Goal: Transaction & Acquisition: Obtain resource

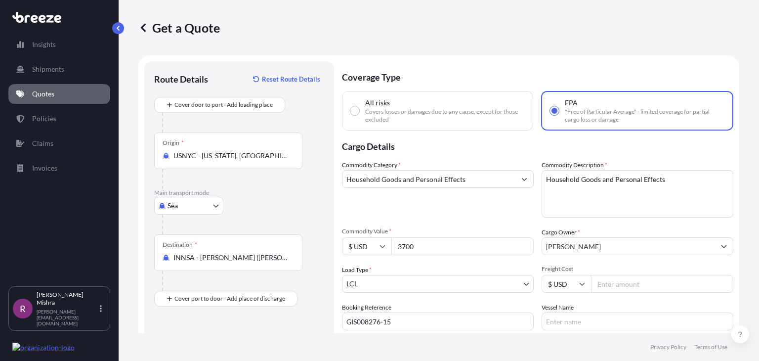
select select "Sea"
select select "1"
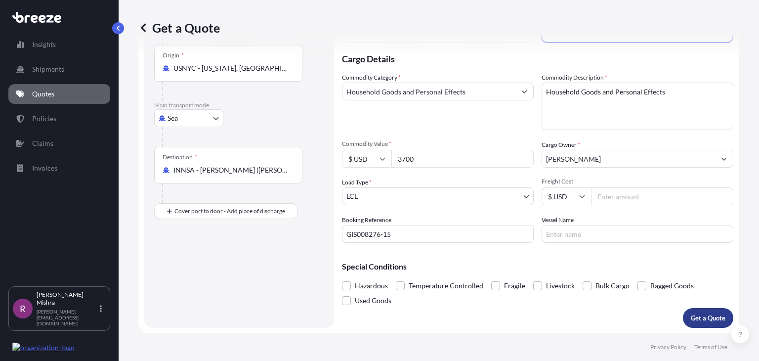
click at [705, 320] on p "Get a Quote" at bounding box center [708, 318] width 35 height 10
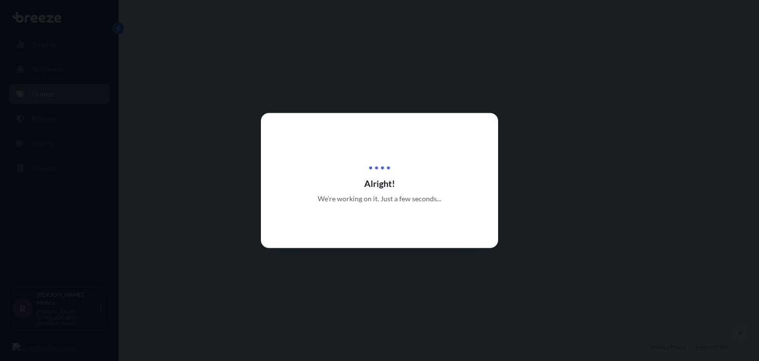
select select "Sea"
select select "1"
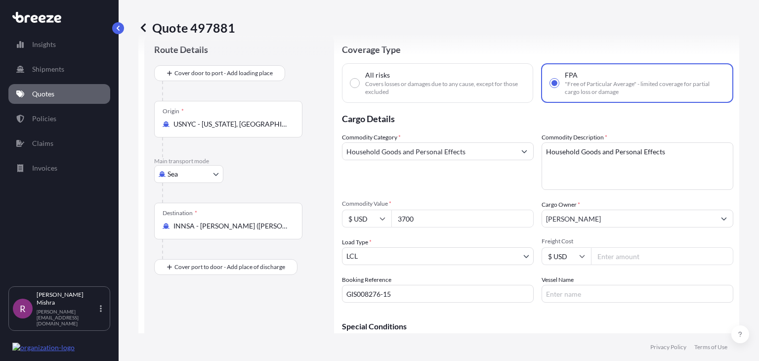
scroll to position [21, 0]
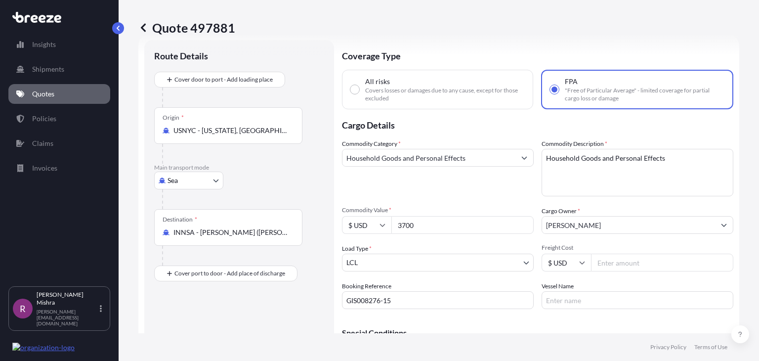
click at [79, 95] on link "Quotes" at bounding box center [59, 94] width 102 height 20
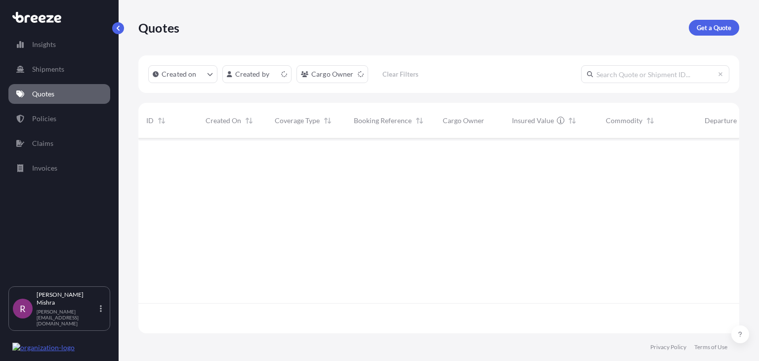
scroll to position [192, 593]
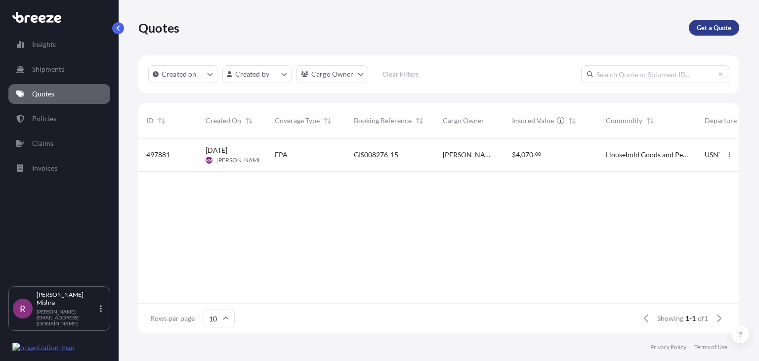
click at [699, 26] on p "Get a Quote" at bounding box center [714, 28] width 35 height 10
select select "Sea"
select select "1"
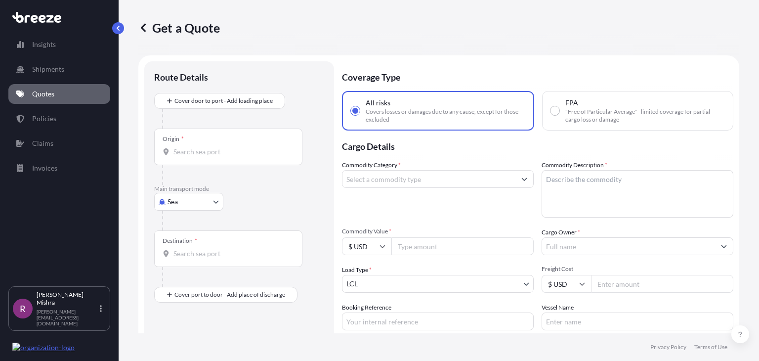
scroll to position [16, 0]
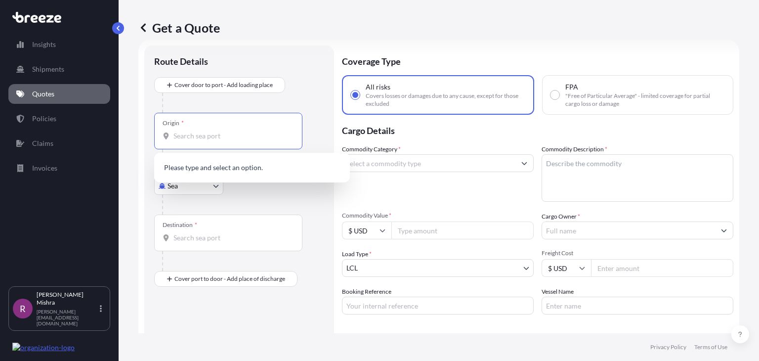
click at [216, 137] on input "Origin *" at bounding box center [231, 136] width 117 height 10
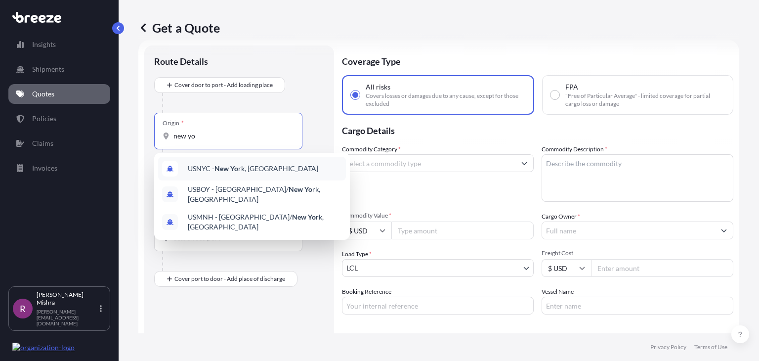
click at [250, 170] on span "USNYC - New Yo rk, [GEOGRAPHIC_DATA]" at bounding box center [253, 169] width 130 height 10
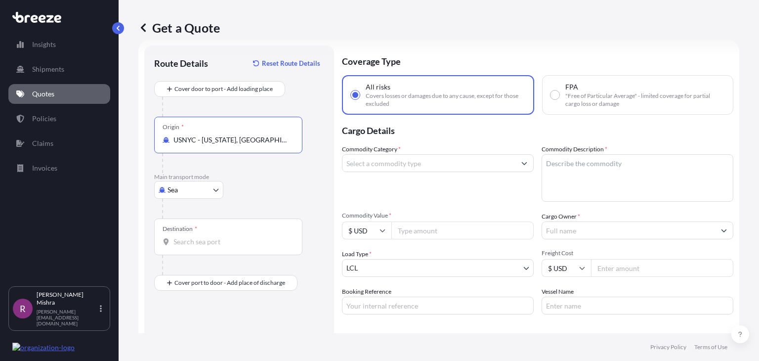
type input "USNYC - [US_STATE], [GEOGRAPHIC_DATA]"
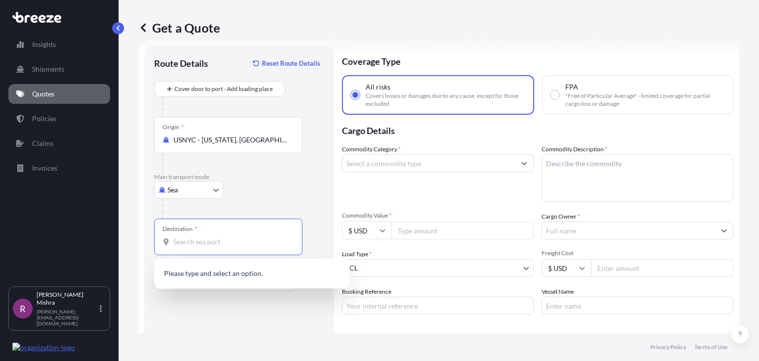
click at [200, 243] on input "Destination *" at bounding box center [231, 242] width 117 height 10
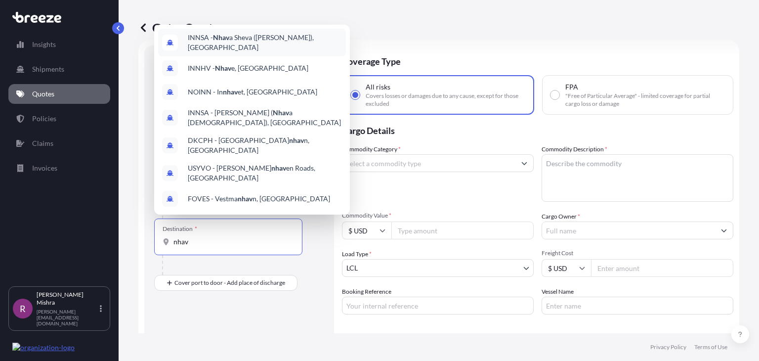
click at [274, 52] on span "INNSA - Nhav a Sheva ([PERSON_NAME]), [GEOGRAPHIC_DATA]" at bounding box center [265, 43] width 154 height 20
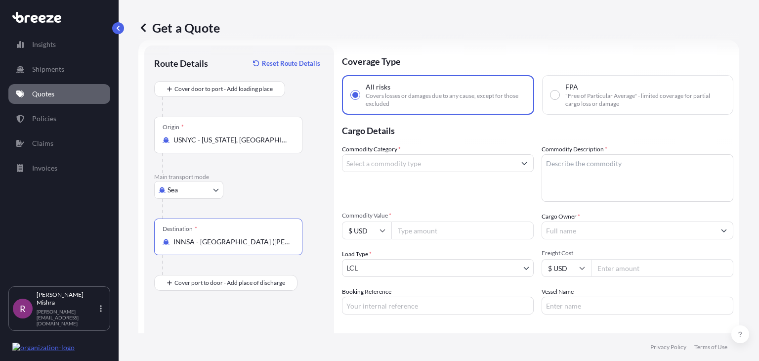
type input "INNSA - [GEOGRAPHIC_DATA] ([PERSON_NAME]), [GEOGRAPHIC_DATA]"
click at [551, 95] on input "FPA "Free of Particular Average" - limited coverage for partial cargo loss or d…" at bounding box center [555, 94] width 9 height 9
radio input "true"
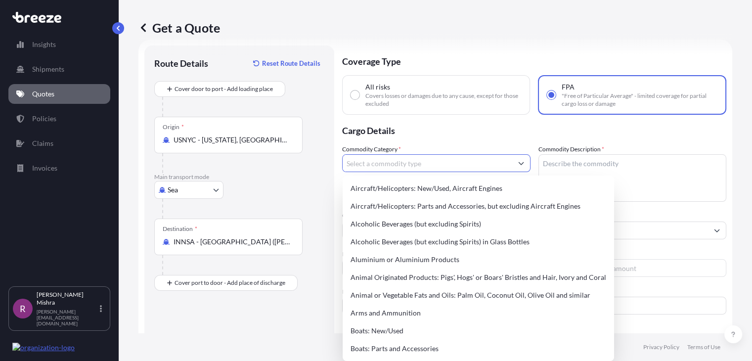
click at [387, 165] on input "Commodity Category *" at bounding box center [428, 163] width 170 height 18
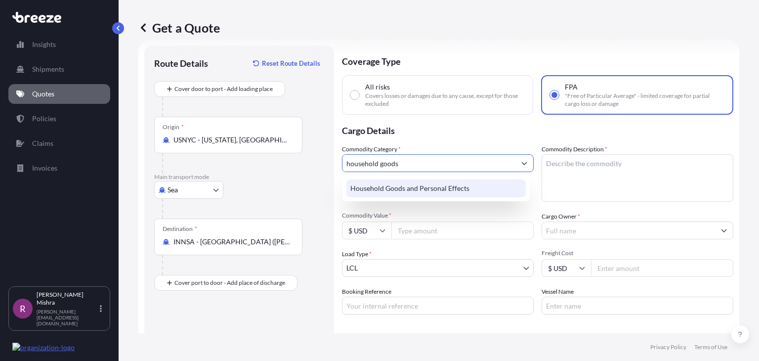
click at [491, 179] on div "Household Goods and Personal Effects" at bounding box center [435, 188] width 179 height 18
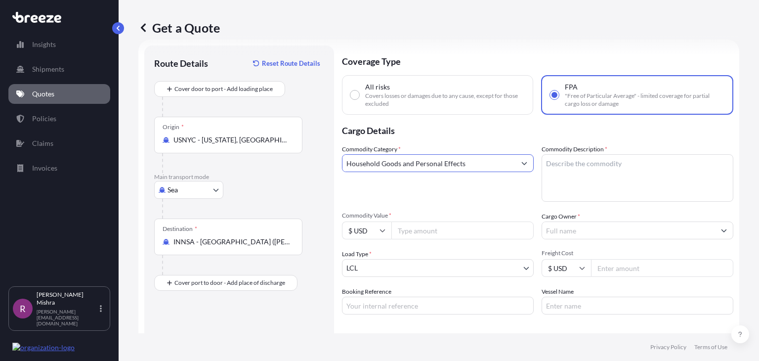
click at [421, 163] on input "Household Goods and Personal Effects" at bounding box center [429, 163] width 173 height 18
type input "Household Goods and Personal Effects"
click at [593, 168] on textarea "Commodity Description *" at bounding box center [638, 177] width 192 height 47
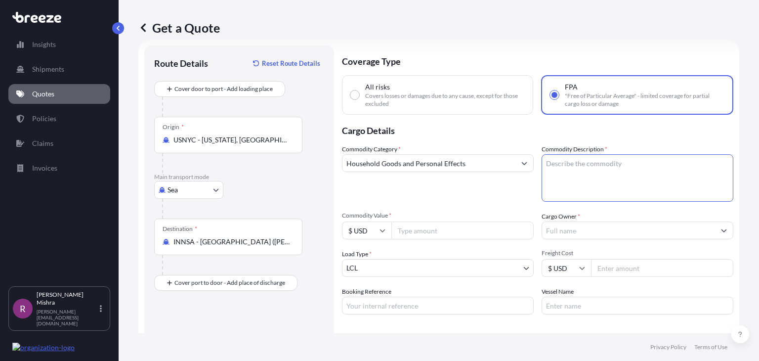
paste textarea "Household Goods and Personal Effects"
type textarea "Household Goods and Personal Effects"
click at [410, 226] on input "Commodity Value *" at bounding box center [462, 230] width 142 height 18
type input "5800"
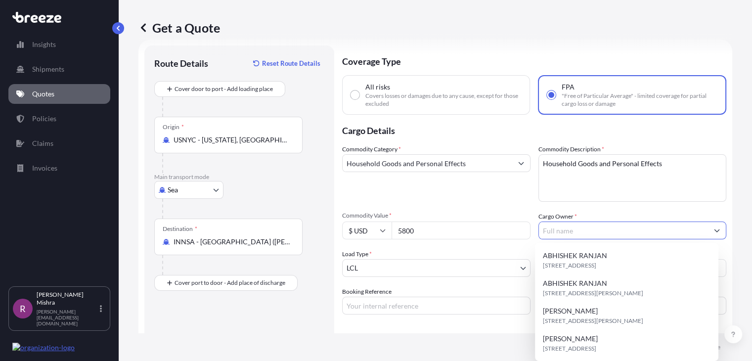
click at [578, 232] on input "Cargo Owner *" at bounding box center [624, 230] width 170 height 18
paste input "[PERSON_NAME]"
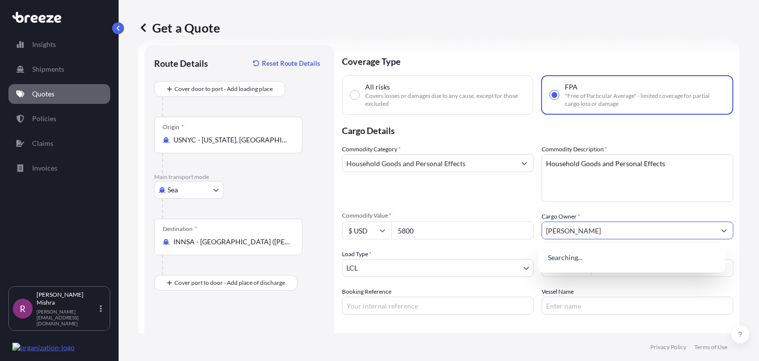
type input "[PERSON_NAME]"
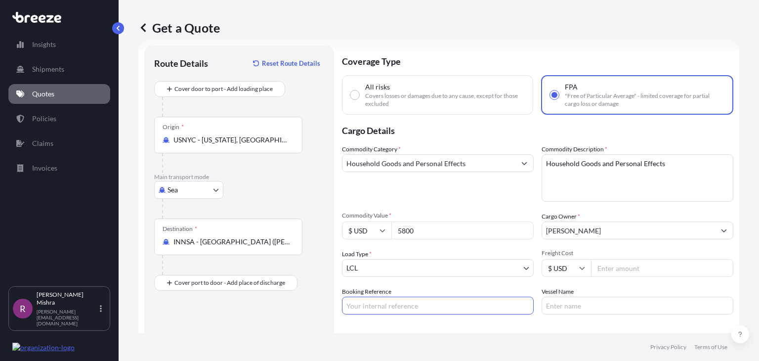
click at [401, 303] on input "Booking Reference" at bounding box center [438, 306] width 192 height 18
paste input "GIS008276-14"
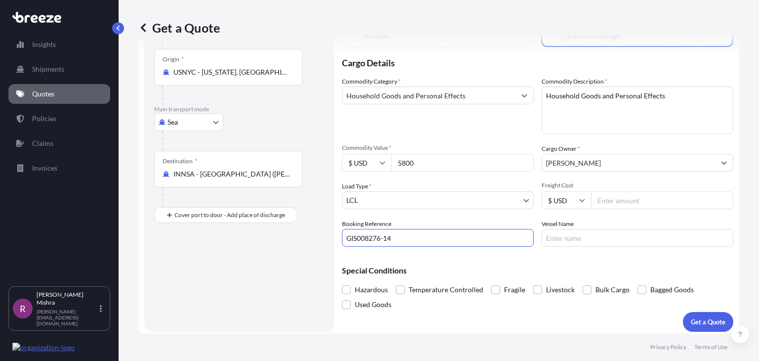
scroll to position [87, 0]
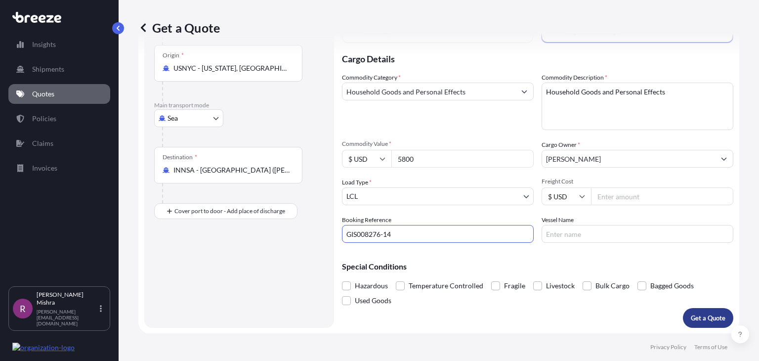
type input "GIS008276-14"
click at [704, 315] on p "Get a Quote" at bounding box center [708, 318] width 35 height 10
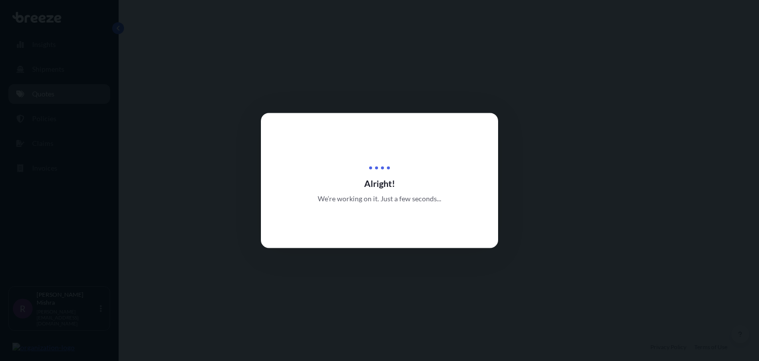
select select "Sea"
select select "1"
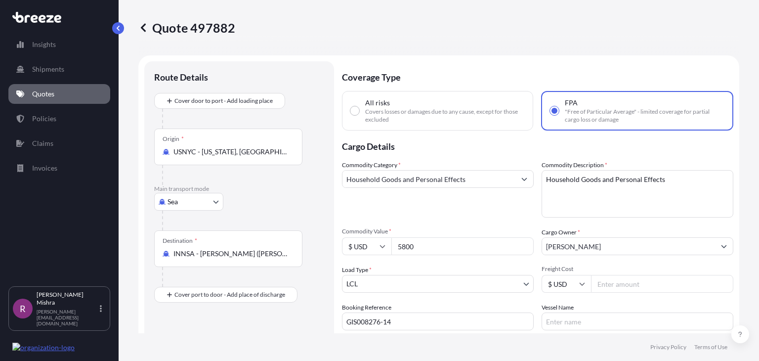
click at [83, 95] on link "Quotes" at bounding box center [59, 94] width 102 height 20
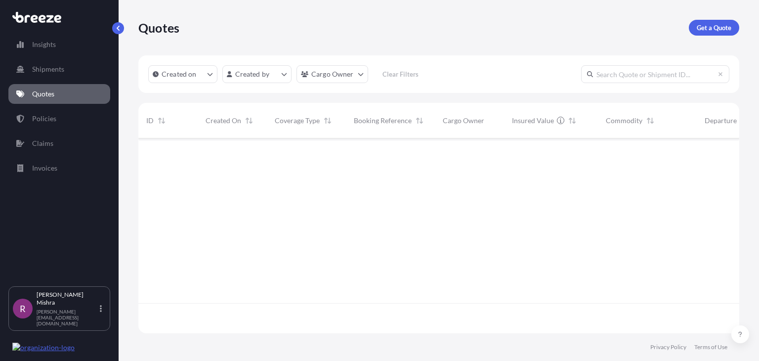
scroll to position [192, 593]
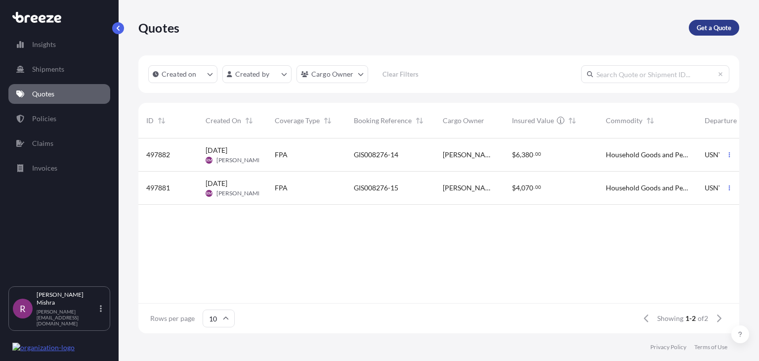
click at [714, 31] on p "Get a Quote" at bounding box center [714, 28] width 35 height 10
select select "Sea"
select select "1"
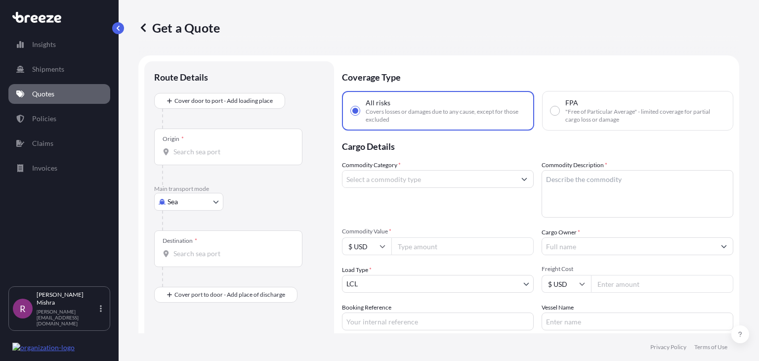
scroll to position [16, 0]
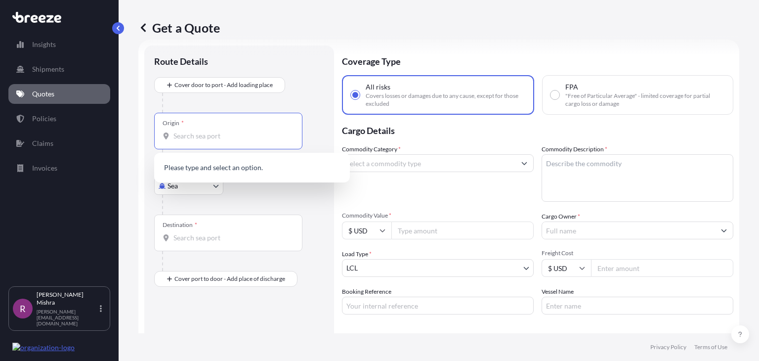
click at [202, 136] on input "Origin *" at bounding box center [231, 136] width 117 height 10
type input "y"
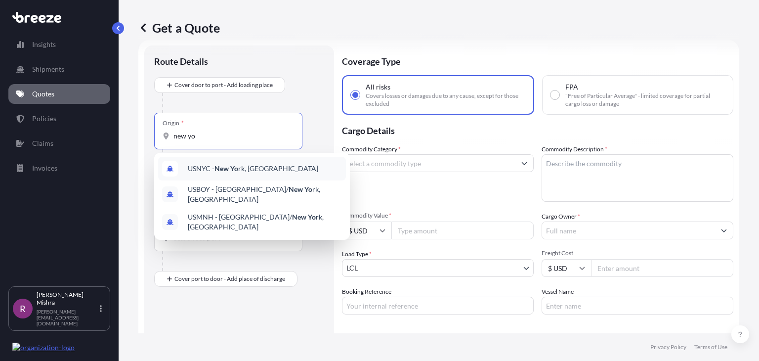
click at [252, 165] on span "USNYC - New Yo rk, [GEOGRAPHIC_DATA]" at bounding box center [253, 169] width 130 height 10
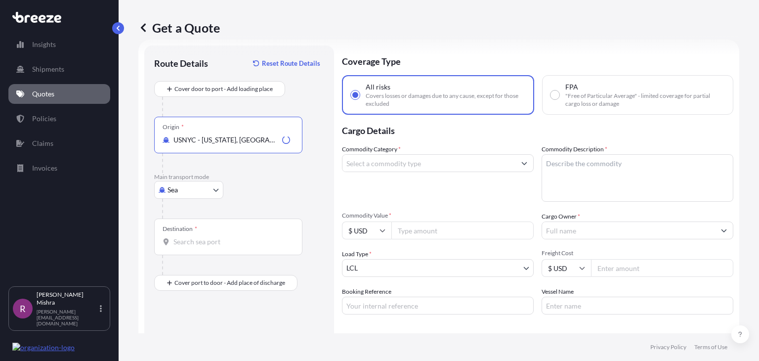
type input "USNYC - [US_STATE], [GEOGRAPHIC_DATA]"
click at [234, 234] on div "Destination *" at bounding box center [228, 236] width 148 height 37
click at [234, 237] on input "Destination *" at bounding box center [231, 242] width 117 height 10
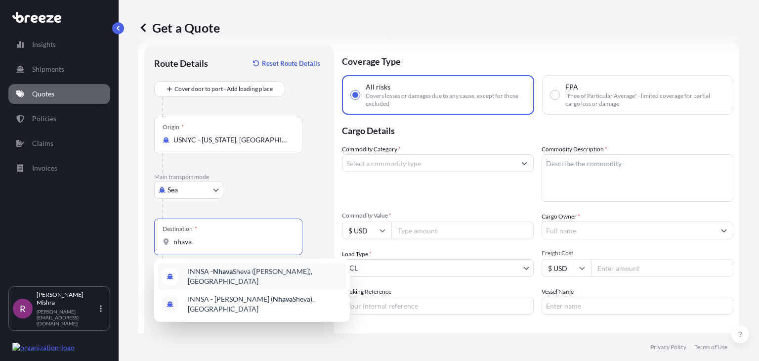
click at [261, 271] on span "INNSA - [GEOGRAPHIC_DATA] ([PERSON_NAME]), [GEOGRAPHIC_DATA]" at bounding box center [265, 276] width 154 height 20
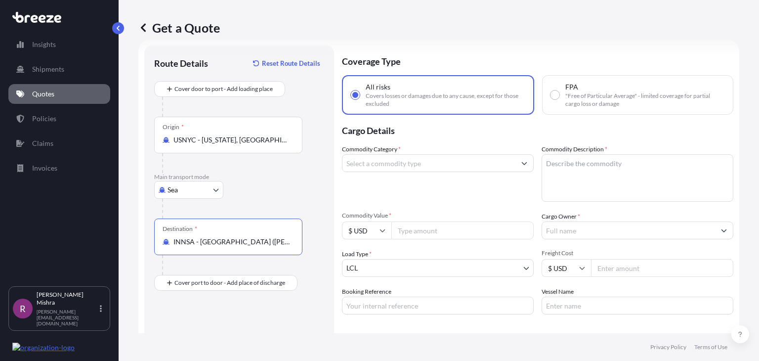
type input "INNSA - [GEOGRAPHIC_DATA] ([PERSON_NAME]), [GEOGRAPHIC_DATA]"
click at [553, 95] on input "FPA "Free of Particular Average" - limited coverage for partial cargo loss or d…" at bounding box center [555, 94] width 9 height 9
radio input "true"
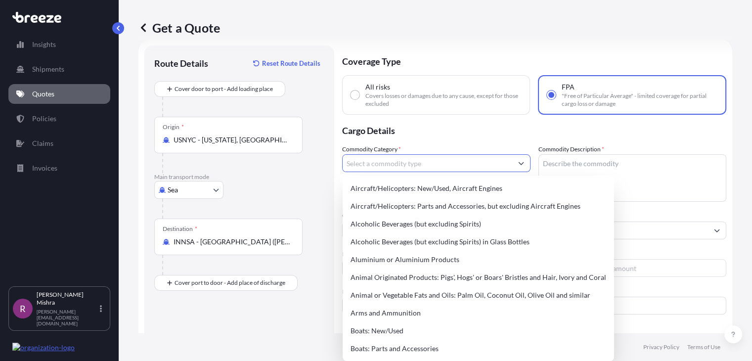
click at [421, 159] on input "Commodity Category *" at bounding box center [428, 163] width 170 height 18
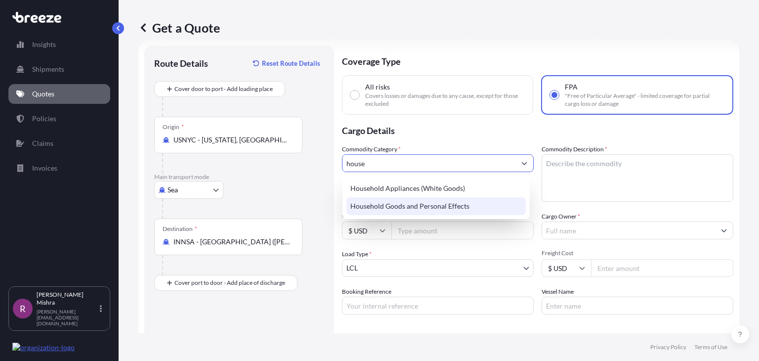
click at [434, 207] on div "Household Goods and Personal Effects" at bounding box center [435, 206] width 179 height 18
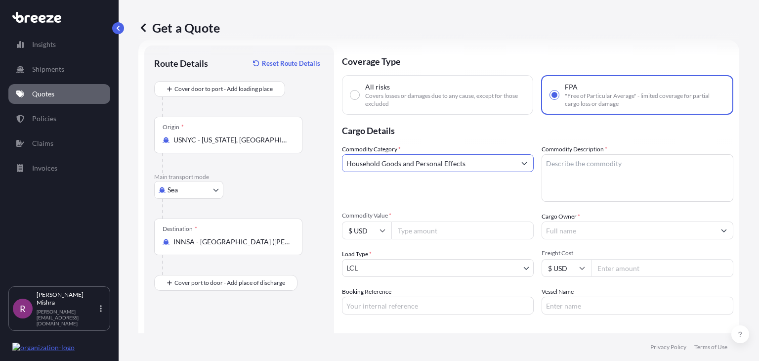
click at [423, 168] on input "Household Goods and Personal Effects" at bounding box center [429, 163] width 173 height 18
type input "Household Goods and Personal Effects"
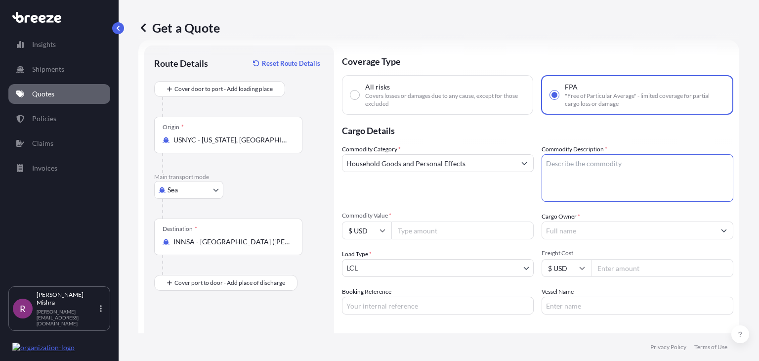
click at [556, 169] on textarea "Commodity Description *" at bounding box center [638, 177] width 192 height 47
paste textarea "Household Goods and Personal Effects"
type textarea "Household Goods and Personal Effects"
click at [416, 235] on input "Commodity Value *" at bounding box center [462, 230] width 142 height 18
type input "1550"
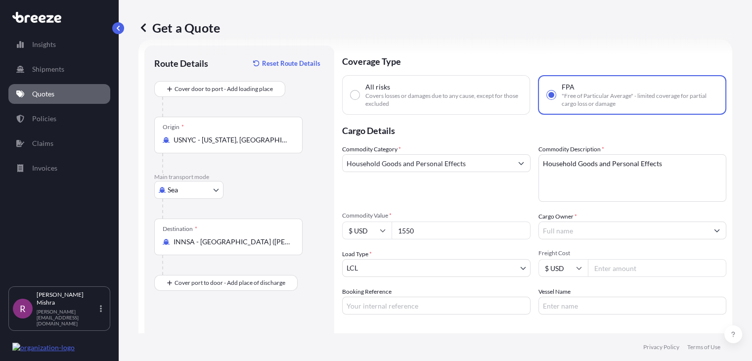
click at [548, 234] on input "Cargo Owner *" at bounding box center [624, 230] width 170 height 18
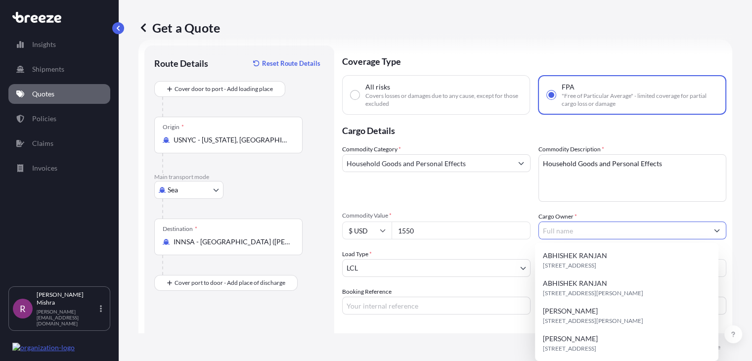
paste input "[PERSON_NAME]"
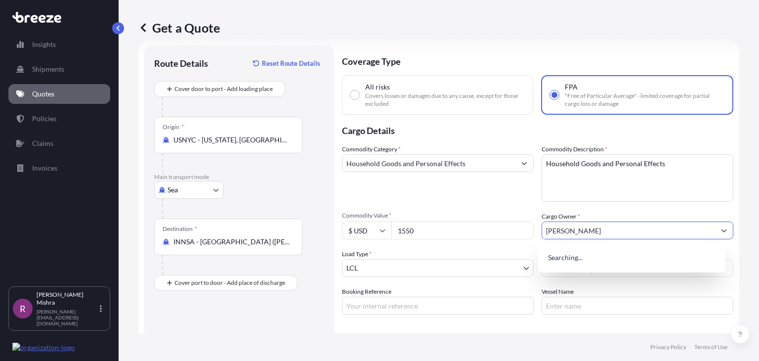
type input "[PERSON_NAME]"
click at [361, 301] on input "Booking Reference" at bounding box center [438, 306] width 192 height 18
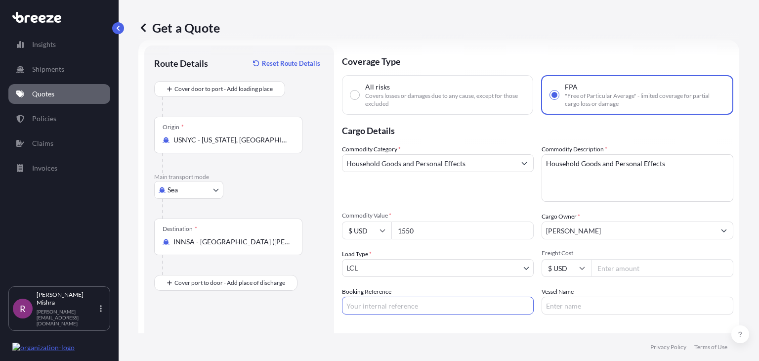
paste input "GIS008276-13"
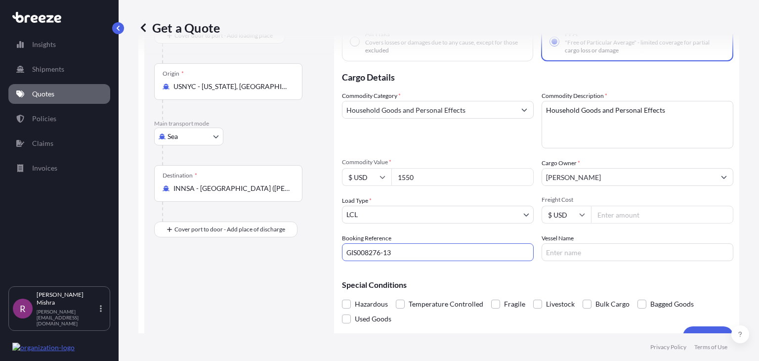
scroll to position [87, 0]
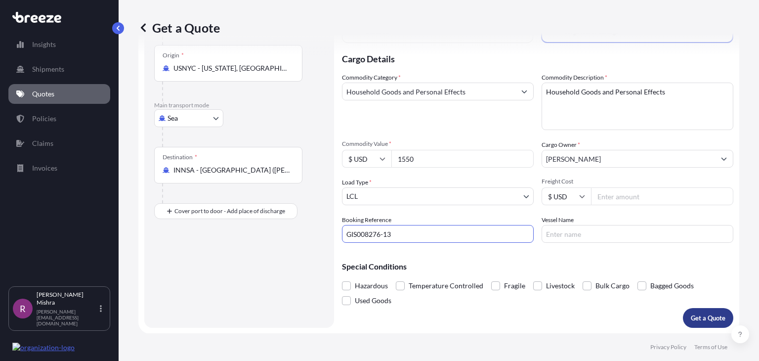
type input "GIS008276-13"
click at [697, 321] on p "Get a Quote" at bounding box center [708, 318] width 35 height 10
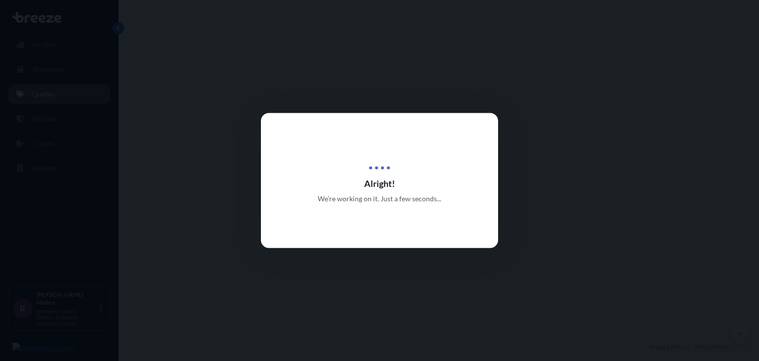
select select "Sea"
select select "1"
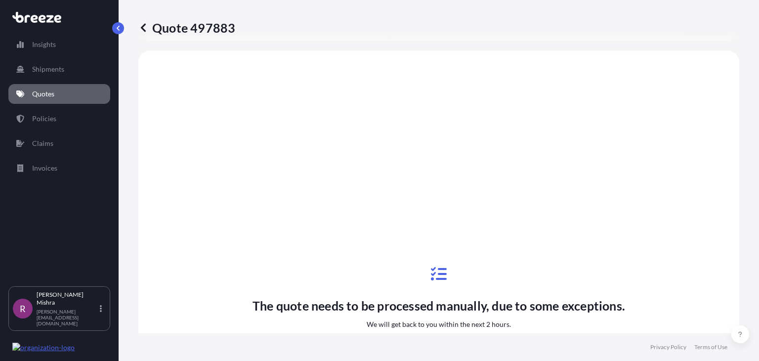
scroll to position [381, 0]
click at [80, 95] on link "Quotes" at bounding box center [59, 94] width 102 height 20
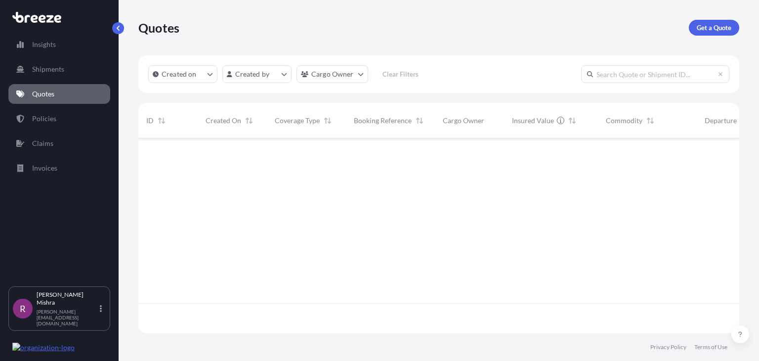
scroll to position [192, 593]
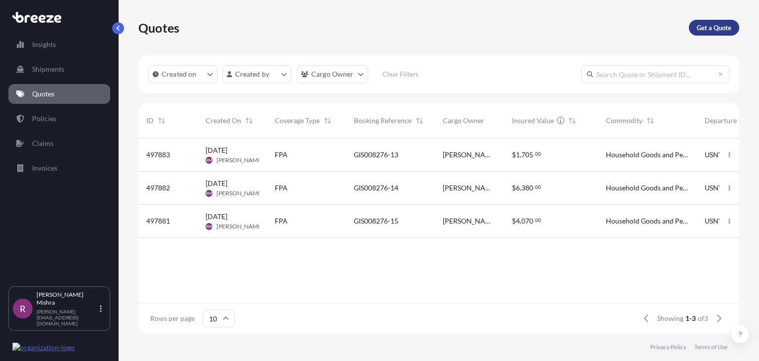
click at [712, 28] on p "Get a Quote" at bounding box center [714, 28] width 35 height 10
select select "Sea"
select select "1"
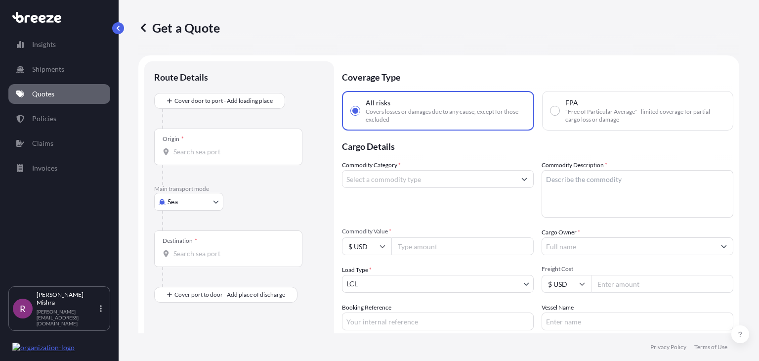
scroll to position [16, 0]
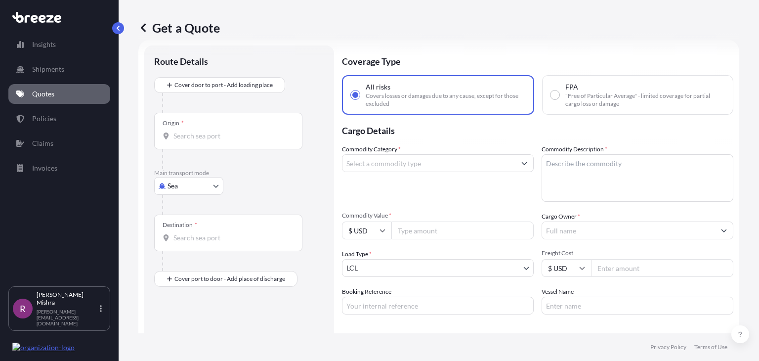
click at [551, 94] on input "FPA "Free of Particular Average" - limited coverage for partial cargo loss or d…" at bounding box center [555, 94] width 9 height 9
radio input "true"
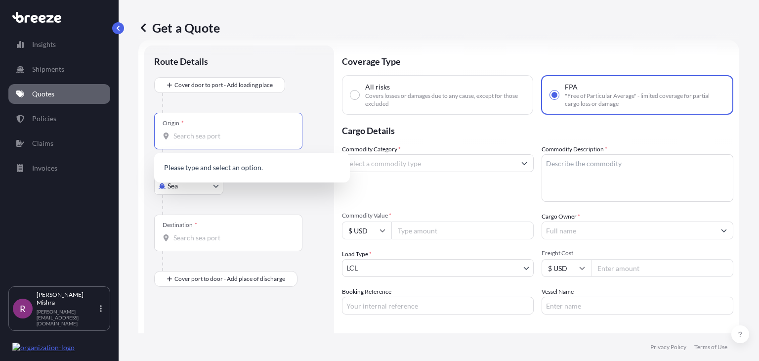
click at [191, 135] on input "Origin *" at bounding box center [231, 136] width 117 height 10
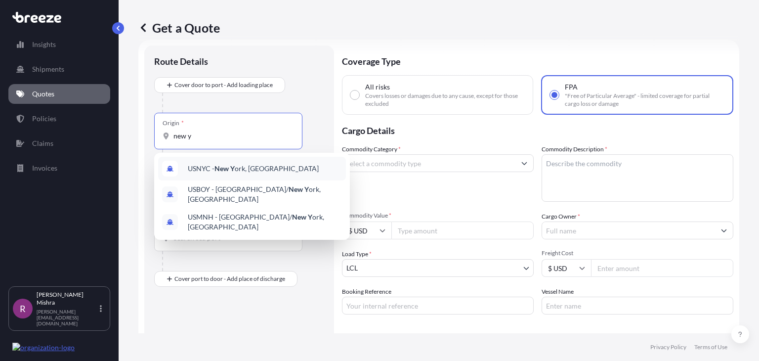
click at [244, 159] on div "USNYC - New Y ork, [GEOGRAPHIC_DATA]" at bounding box center [252, 169] width 188 height 24
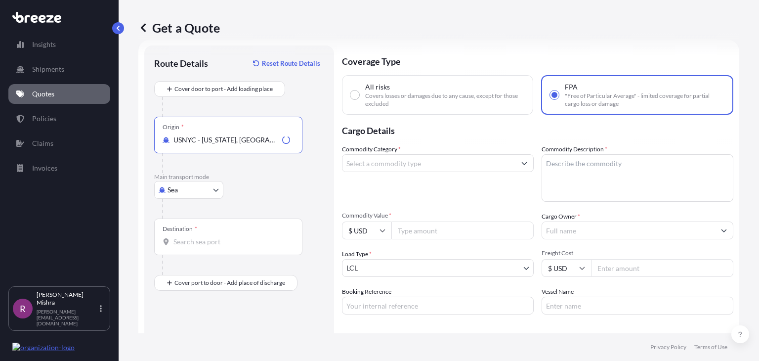
type input "USNYC - [US_STATE], [GEOGRAPHIC_DATA]"
click at [210, 241] on input "Destination *" at bounding box center [231, 242] width 117 height 10
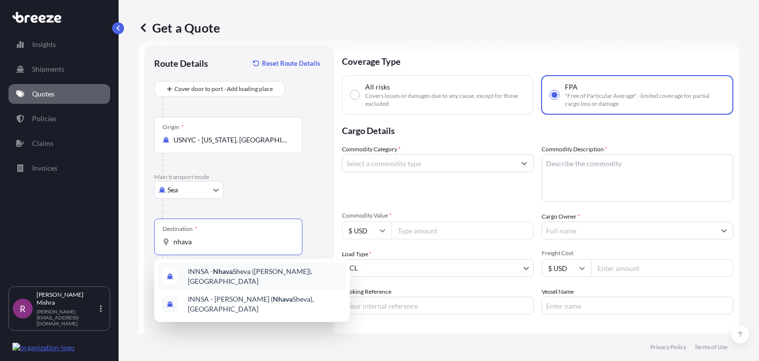
click at [252, 265] on div "INNSA - [GEOGRAPHIC_DATA] ([PERSON_NAME]), [GEOGRAPHIC_DATA]" at bounding box center [252, 276] width 188 height 28
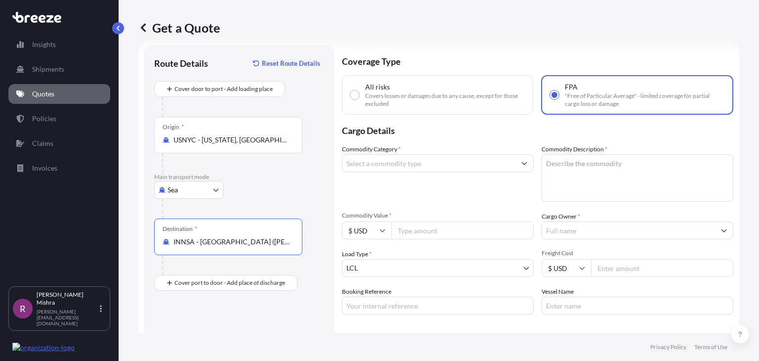
type input "INNSA - [GEOGRAPHIC_DATA] ([PERSON_NAME]), [GEOGRAPHIC_DATA]"
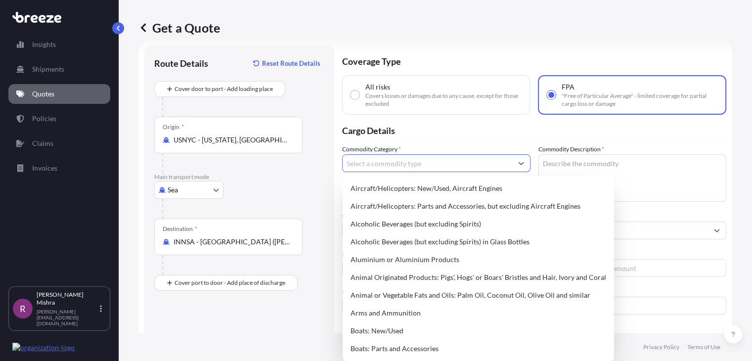
click at [384, 165] on input "Commodity Category *" at bounding box center [428, 163] width 170 height 18
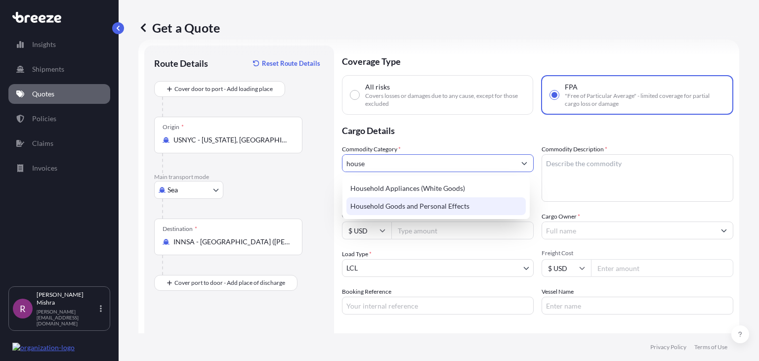
click at [412, 212] on div "Household Goods and Personal Effects" at bounding box center [435, 206] width 179 height 18
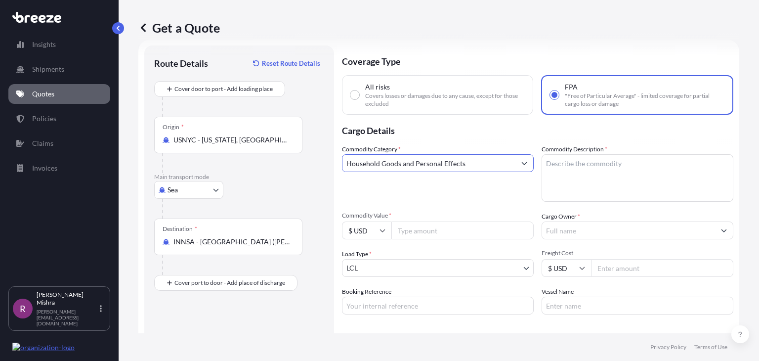
click at [393, 166] on input "Household Goods and Personal Effects" at bounding box center [429, 163] width 173 height 18
type input "Household Goods and Personal Effects"
click at [600, 169] on textarea "Commodity Description *" at bounding box center [638, 177] width 192 height 47
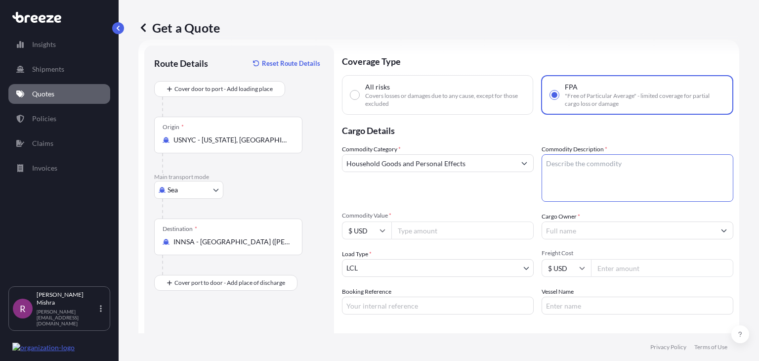
paste textarea "Household Goods and Personal Effects"
type textarea "Household Goods and Personal Effects"
click at [417, 235] on input "Commodity Value *" at bounding box center [462, 230] width 142 height 18
type input "6790"
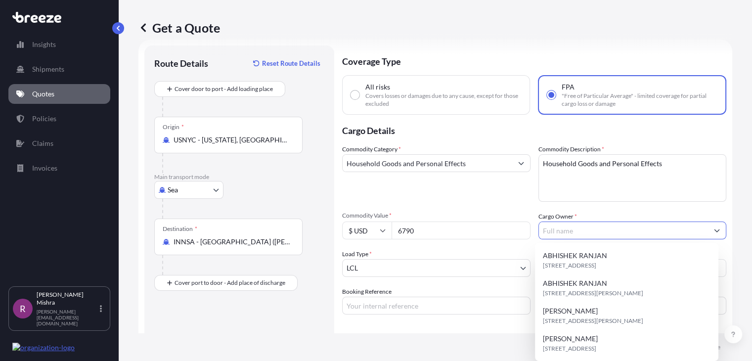
click at [552, 234] on input "Cargo Owner *" at bounding box center [624, 230] width 170 height 18
paste input "[PERSON_NAME] GOLLAPALLY"
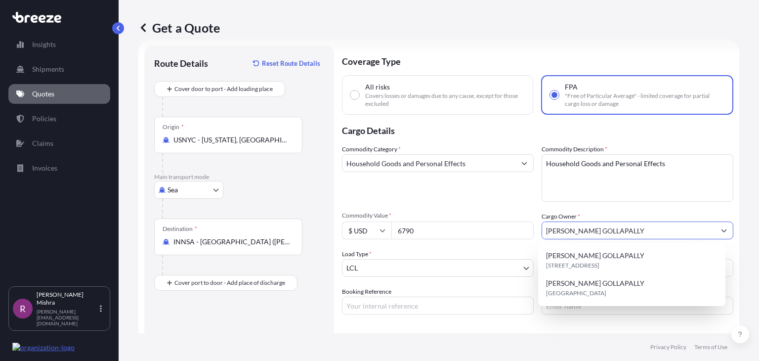
type input "[PERSON_NAME] GOLLAPALLY"
click at [372, 302] on input "Booking Reference" at bounding box center [438, 306] width 192 height 18
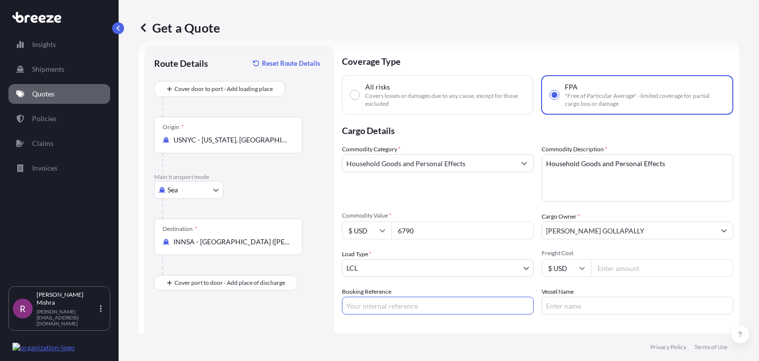
paste input "GIS008276-12"
type input "GIS008276-12"
click at [295, 317] on div "Route Details Reset Route Details Cover door to port - Add loading place Place …" at bounding box center [239, 222] width 170 height 334
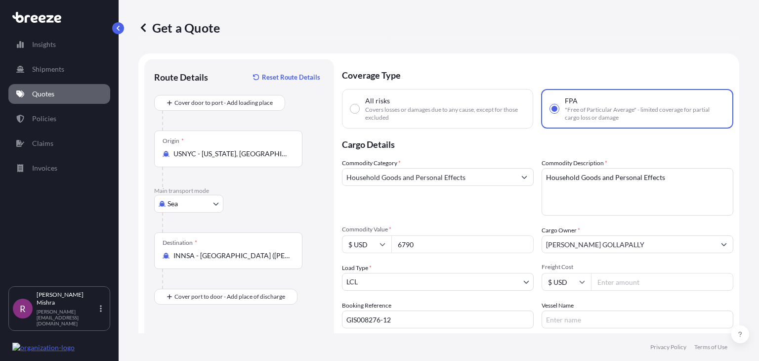
scroll to position [87, 0]
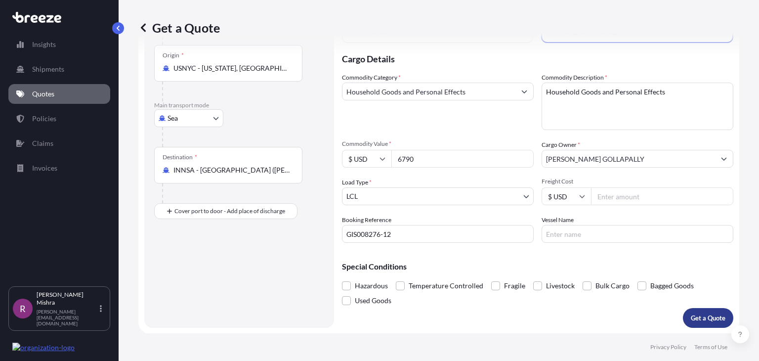
click at [697, 314] on p "Get a Quote" at bounding box center [708, 318] width 35 height 10
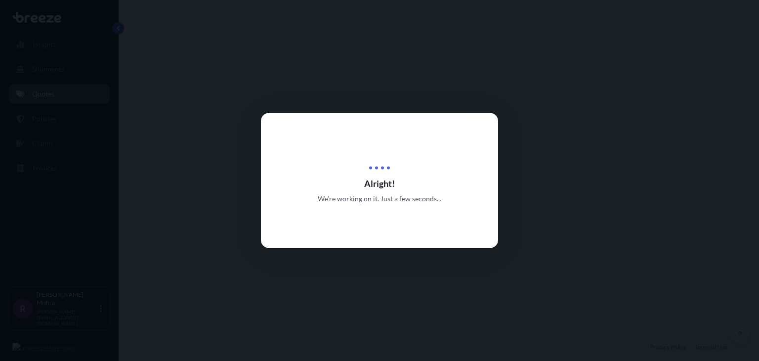
select select "Sea"
select select "1"
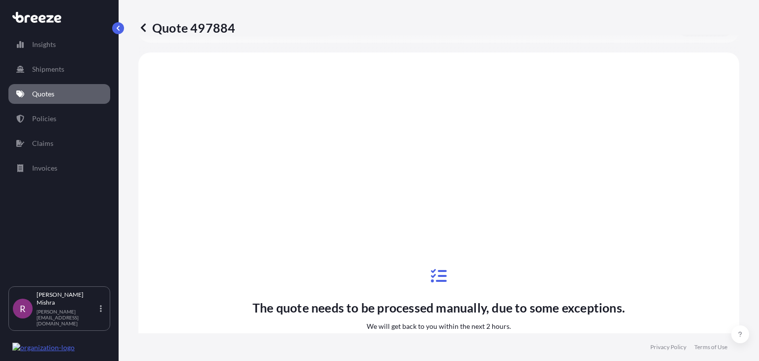
scroll to position [381, 0]
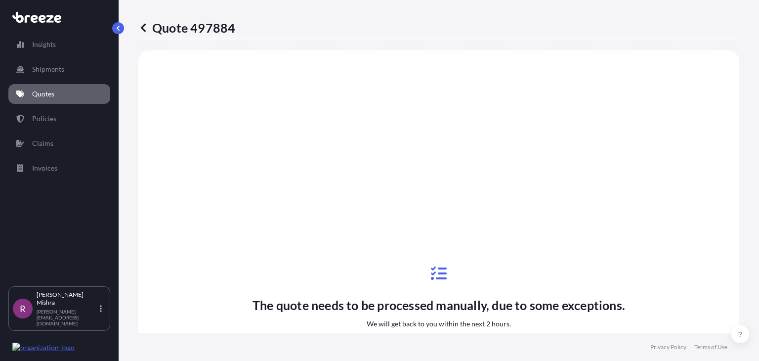
click at [57, 92] on link "Quotes" at bounding box center [59, 94] width 102 height 20
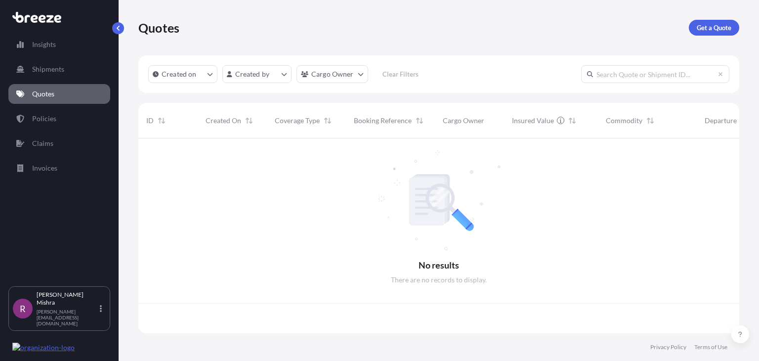
scroll to position [192, 593]
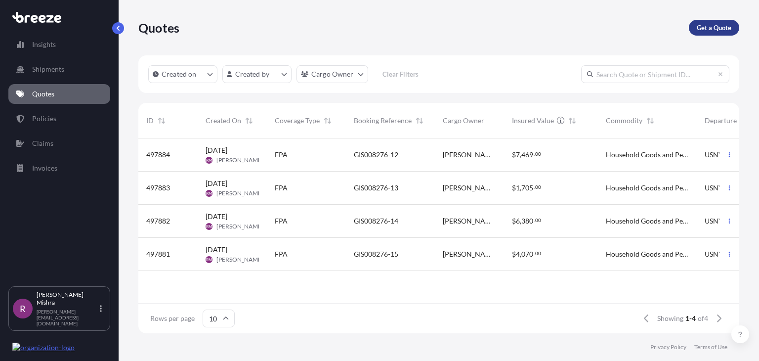
click at [712, 28] on p "Get a Quote" at bounding box center [714, 28] width 35 height 10
select select "Sea"
select select "1"
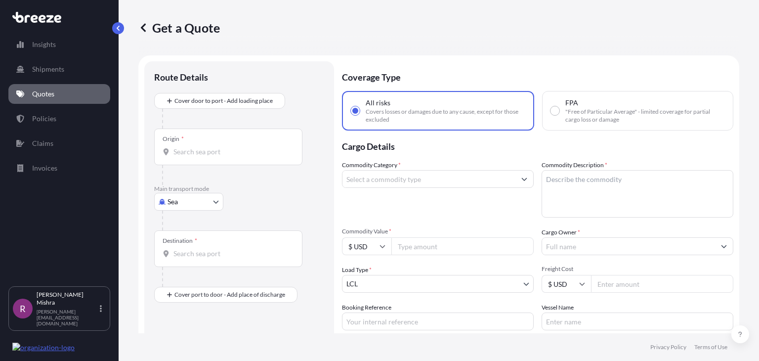
scroll to position [16, 0]
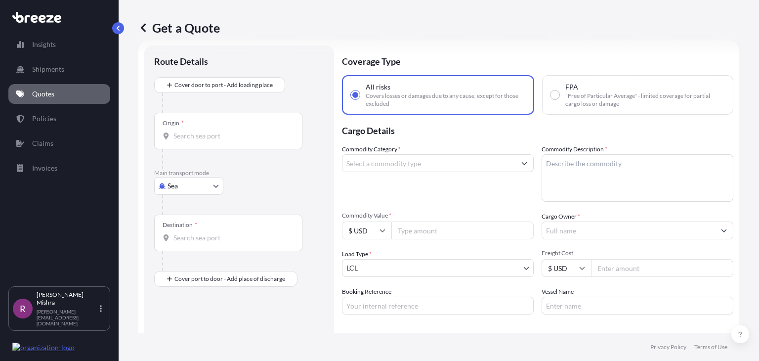
click at [553, 95] on input "FPA "Free of Particular Average" - limited coverage for partial cargo loss or d…" at bounding box center [555, 94] width 9 height 9
radio input "true"
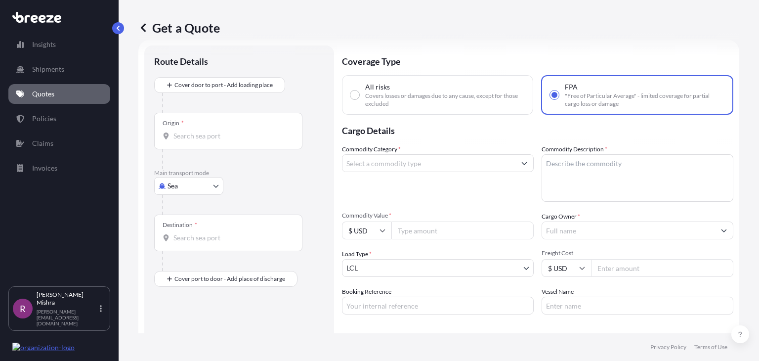
click at [216, 143] on div "Origin *" at bounding box center [228, 131] width 148 height 37
click at [216, 141] on input "Origin *" at bounding box center [231, 136] width 117 height 10
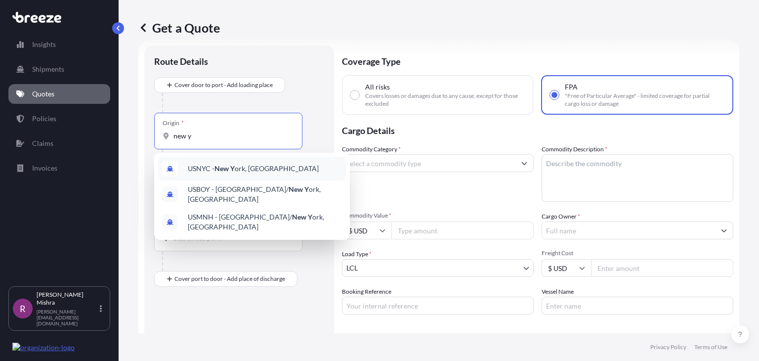
click at [248, 167] on span "USNYC - New Y ork, [GEOGRAPHIC_DATA]" at bounding box center [253, 169] width 131 height 10
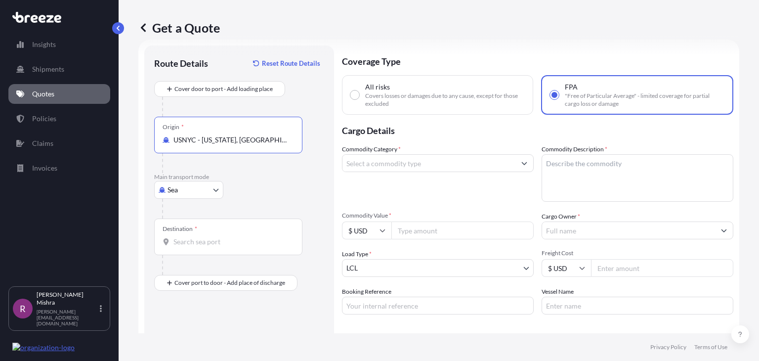
type input "USNYC - [US_STATE], [GEOGRAPHIC_DATA]"
click at [216, 246] on div "Destination *" at bounding box center [228, 236] width 148 height 37
click at [216, 246] on input "Destination *" at bounding box center [231, 242] width 117 height 10
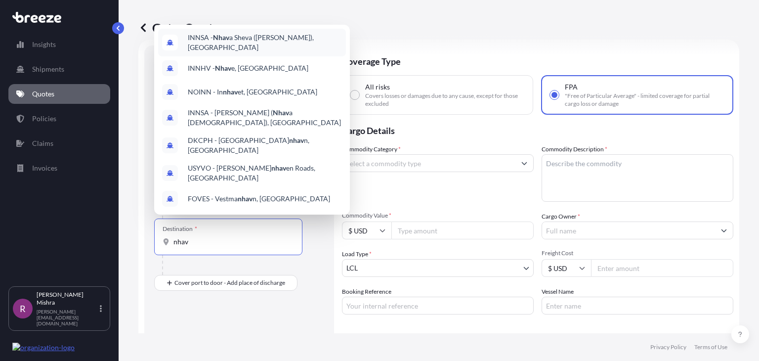
click at [253, 52] on span "INNSA - Nhav a Sheva ([PERSON_NAME]), [GEOGRAPHIC_DATA]" at bounding box center [265, 43] width 154 height 20
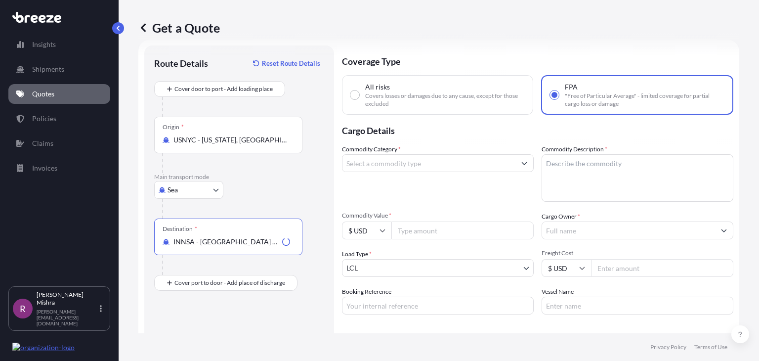
type input "INNSA - [GEOGRAPHIC_DATA] ([PERSON_NAME]), [GEOGRAPHIC_DATA]"
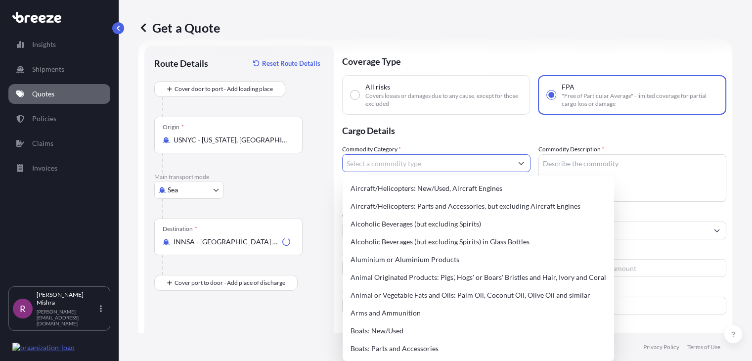
click at [369, 163] on input "Commodity Category *" at bounding box center [428, 163] width 170 height 18
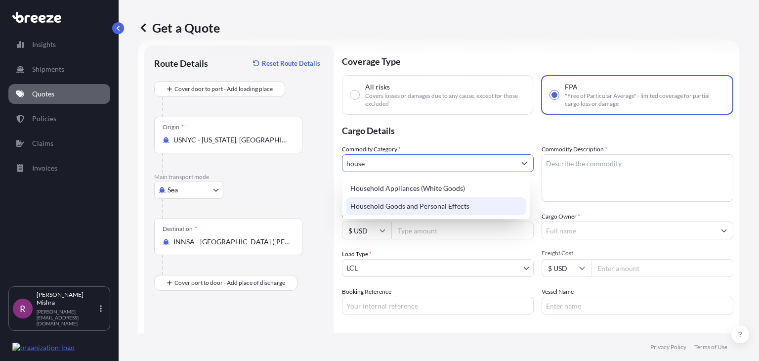
click at [395, 198] on div "Household Goods and Personal Effects" at bounding box center [435, 206] width 179 height 18
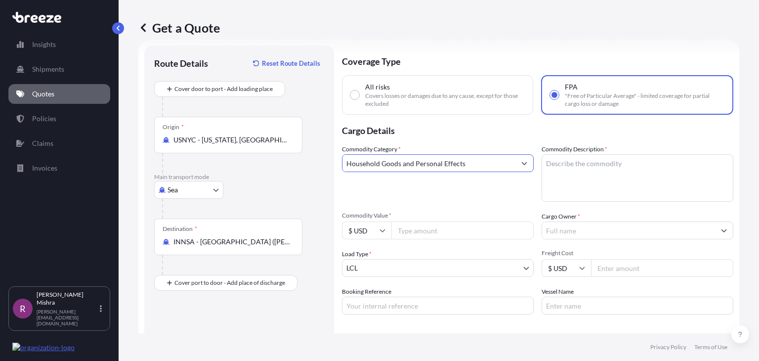
click at [390, 163] on input "Household Goods and Personal Effects" at bounding box center [429, 163] width 173 height 18
type input "Household Goods and Personal Effects"
click at [571, 167] on textarea "Commodity Description *" at bounding box center [638, 177] width 192 height 47
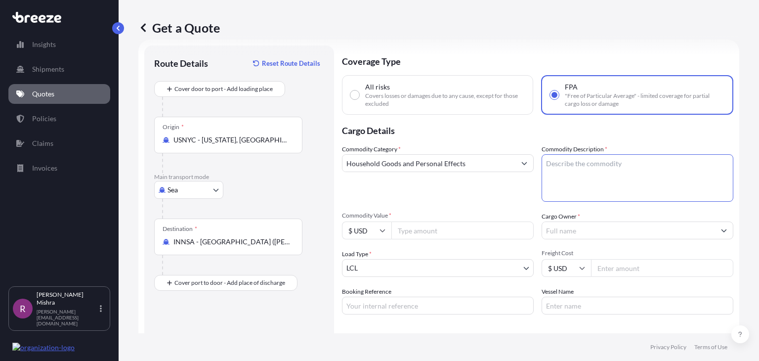
paste textarea "Household Goods and Personal Effects"
type textarea "Household Goods and Personal Effects"
click at [409, 233] on input "Commodity Value *" at bounding box center [462, 230] width 142 height 18
type input "250"
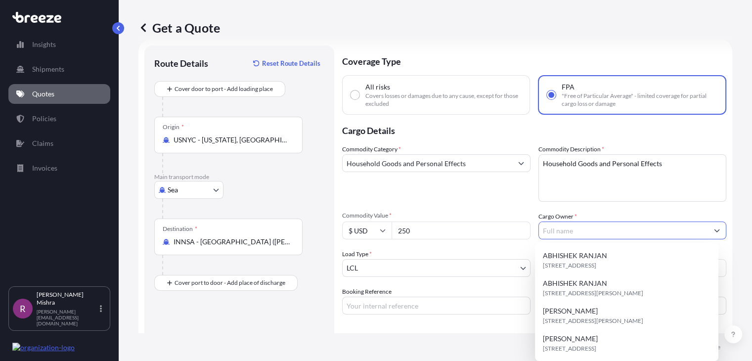
click at [561, 232] on input "Cargo Owner *" at bounding box center [624, 230] width 170 height 18
paste input "[PERSON_NAME]"
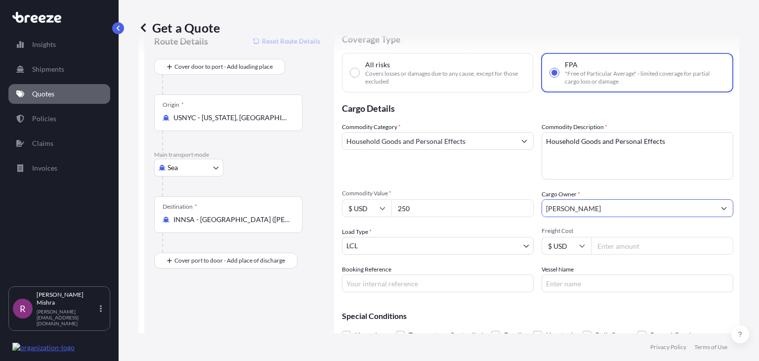
scroll to position [41, 0]
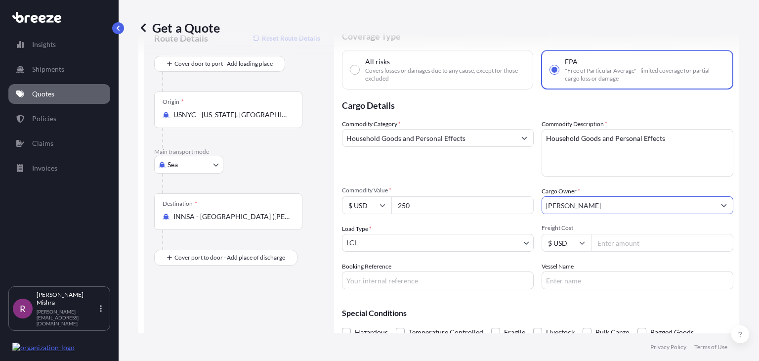
type input "[PERSON_NAME]"
click at [388, 283] on input "Booking Reference" at bounding box center [438, 280] width 192 height 18
paste input "GIS008276-11"
type input "GIS008276-11"
click at [270, 308] on div "Route Details Reset Route Details Cover door to port - Add loading place Place …" at bounding box center [239, 197] width 170 height 334
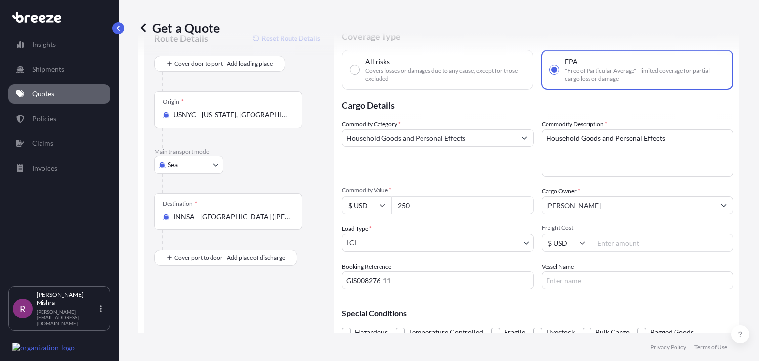
scroll to position [87, 0]
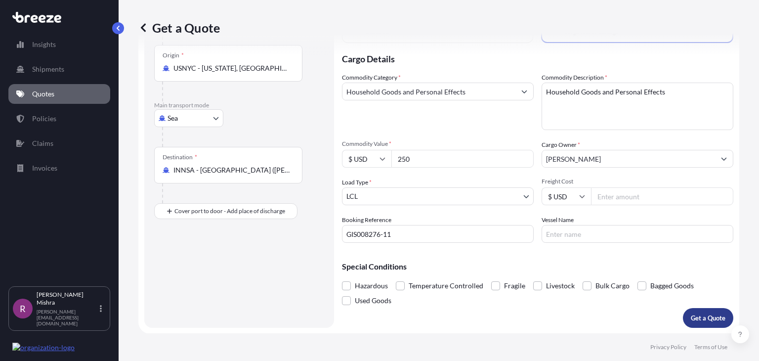
click at [699, 320] on p "Get a Quote" at bounding box center [708, 318] width 35 height 10
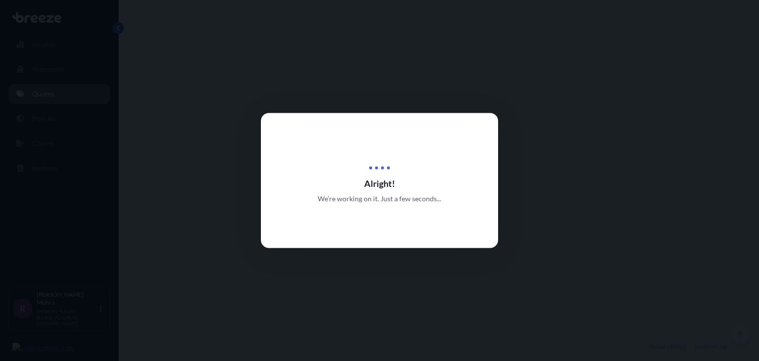
select select "Sea"
select select "1"
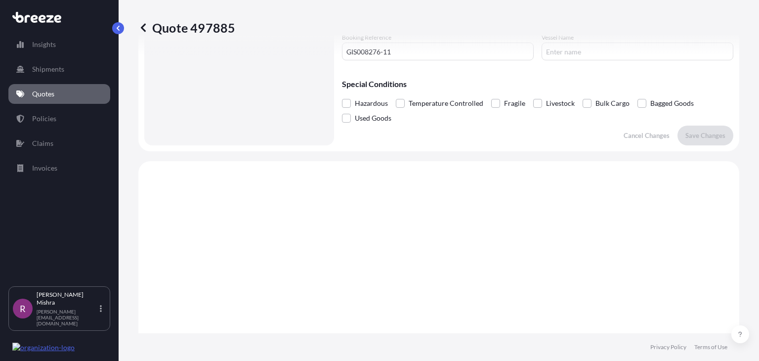
scroll to position [274, 0]
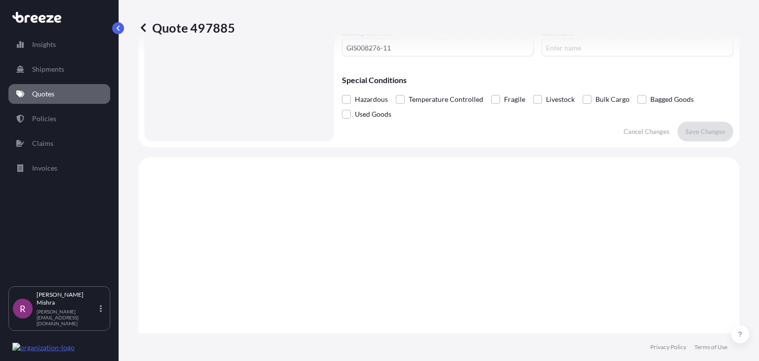
click at [70, 94] on link "Quotes" at bounding box center [59, 94] width 102 height 20
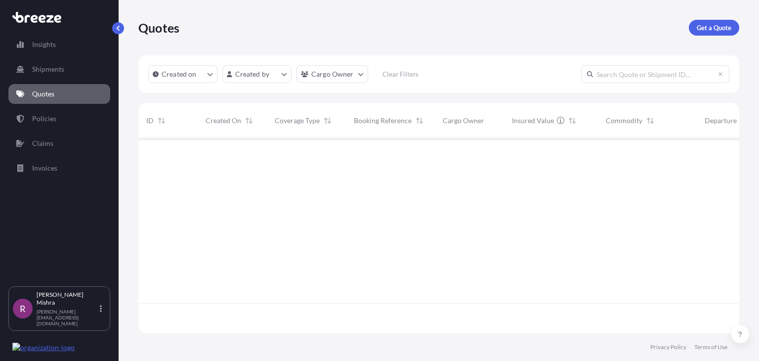
scroll to position [192, 593]
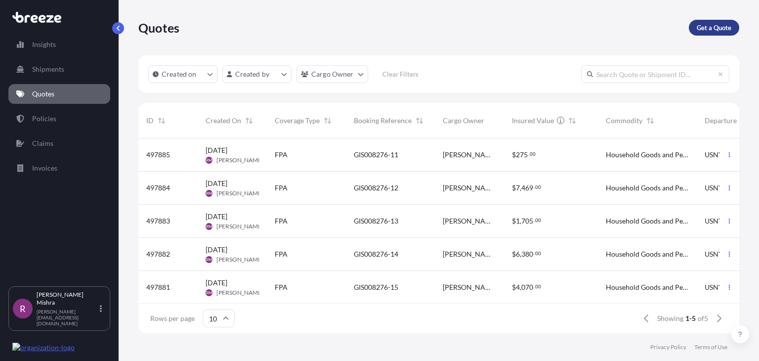
click at [709, 24] on p "Get a Quote" at bounding box center [714, 28] width 35 height 10
select select "Sea"
select select "1"
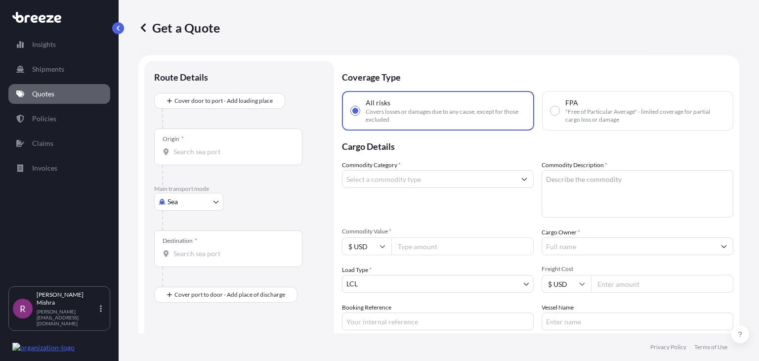
scroll to position [16, 0]
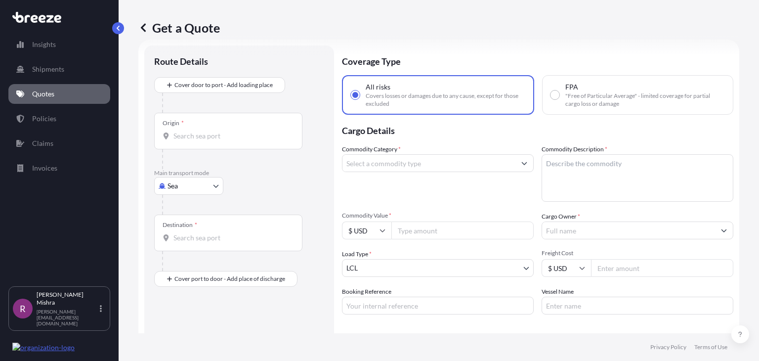
click at [552, 90] on input "FPA "Free of Particular Average" - limited coverage for partial cargo loss or d…" at bounding box center [555, 94] width 9 height 9
radio input "true"
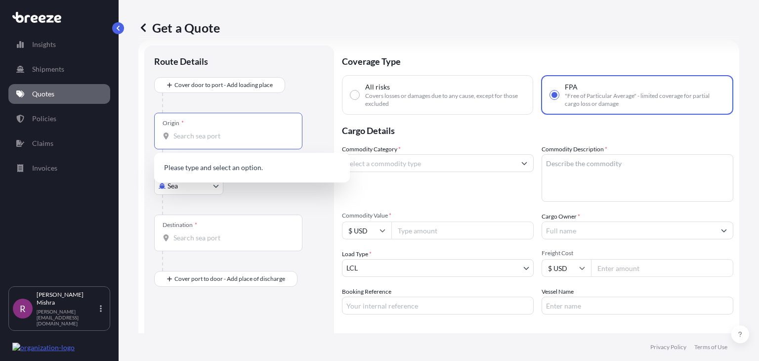
click at [190, 135] on input "Origin *" at bounding box center [231, 136] width 117 height 10
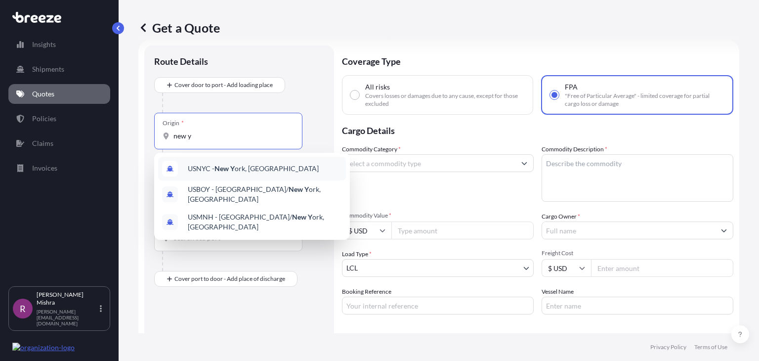
click at [238, 169] on span "USNYC - New Y ork, [GEOGRAPHIC_DATA]" at bounding box center [253, 169] width 131 height 10
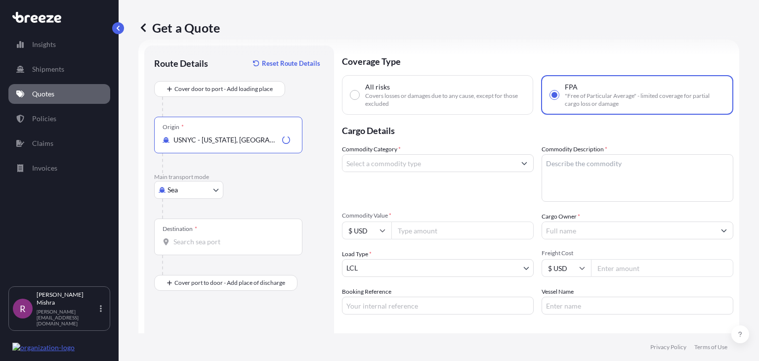
type input "USNYC - [US_STATE], [GEOGRAPHIC_DATA]"
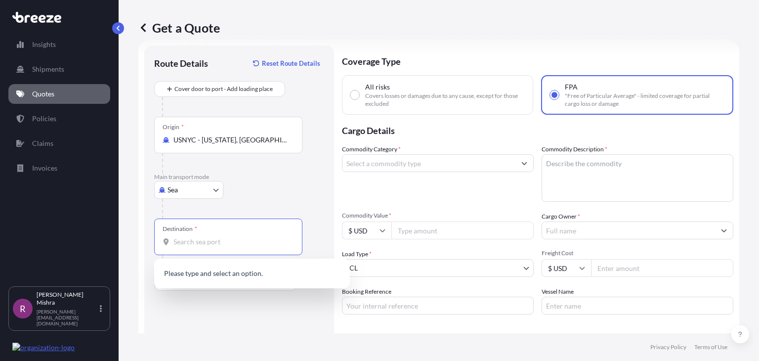
click at [219, 241] on input "Destination *" at bounding box center [231, 242] width 117 height 10
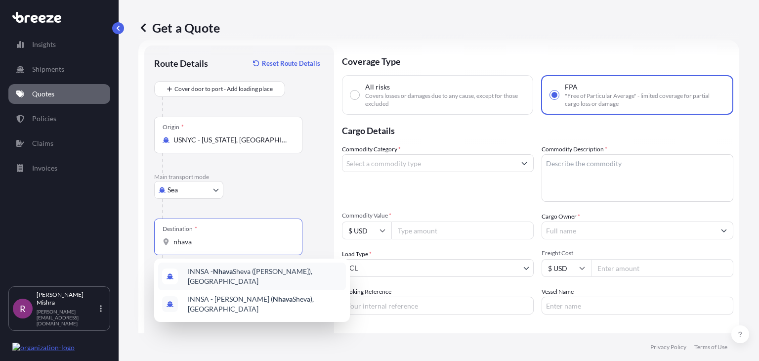
click at [258, 271] on span "INNSA - [GEOGRAPHIC_DATA] ([PERSON_NAME]), [GEOGRAPHIC_DATA]" at bounding box center [265, 276] width 154 height 20
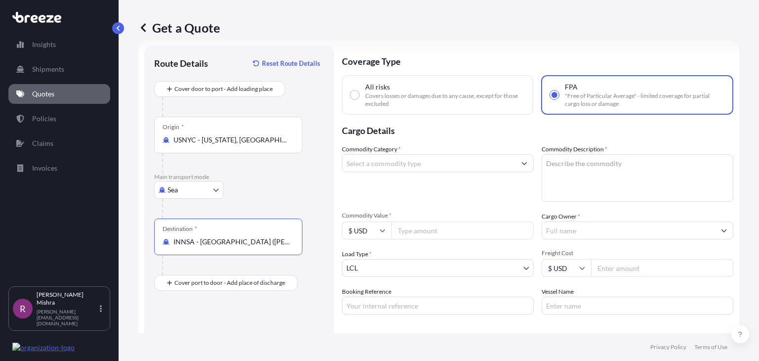
type input "INNSA - [GEOGRAPHIC_DATA] ([PERSON_NAME]), [GEOGRAPHIC_DATA]"
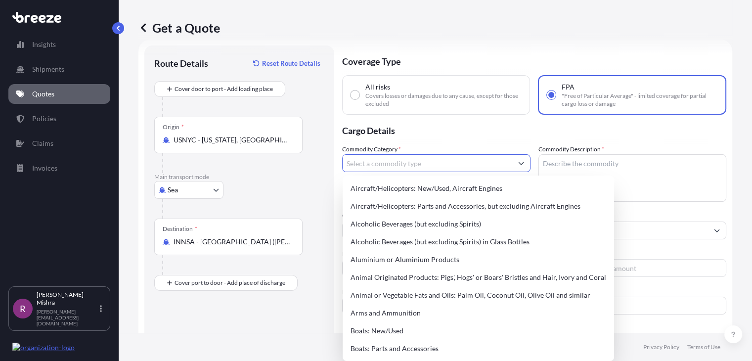
click at [388, 167] on input "Commodity Category *" at bounding box center [428, 163] width 170 height 18
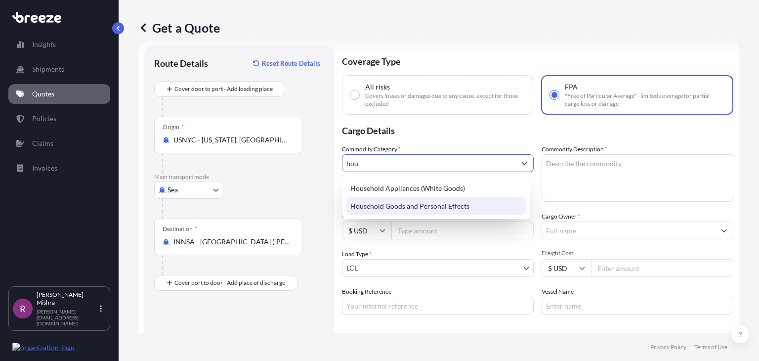
click at [413, 208] on div "Household Goods and Personal Effects" at bounding box center [435, 206] width 179 height 18
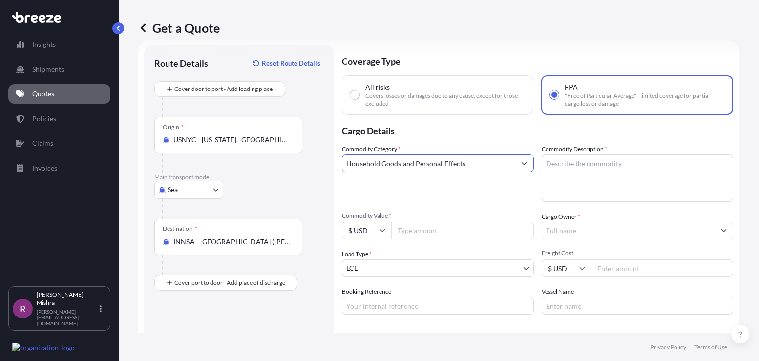
click at [401, 165] on input "Household Goods and Personal Effects" at bounding box center [429, 163] width 173 height 18
type input "Household Goods and Personal Effects"
click at [570, 164] on textarea "Commodity Description *" at bounding box center [638, 177] width 192 height 47
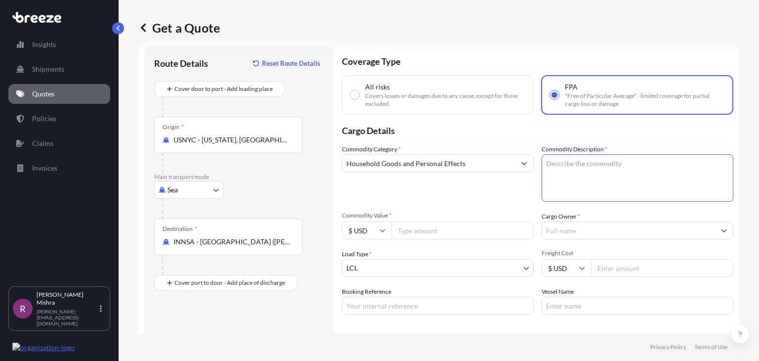
paste textarea "Household Goods and Personal Effects"
type textarea "Household Goods and Personal Effects"
click at [461, 229] on input "Commodity Value *" at bounding box center [462, 230] width 142 height 18
type input "4000"
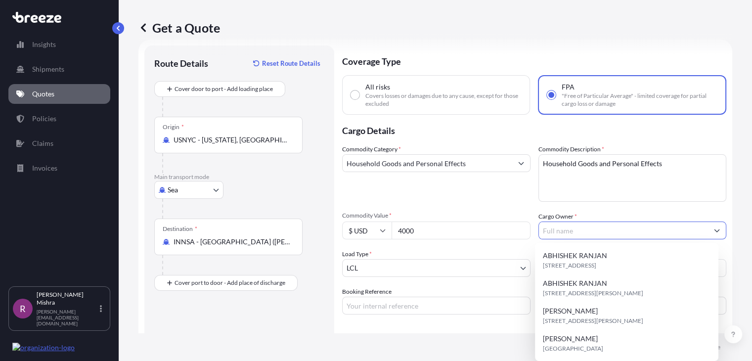
click at [562, 233] on input "Cargo Owner *" at bounding box center [624, 230] width 170 height 18
paste input "[PERSON_NAME]"
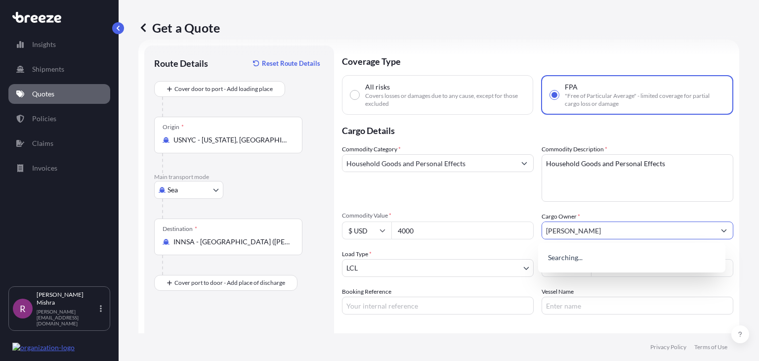
type input "[PERSON_NAME]"
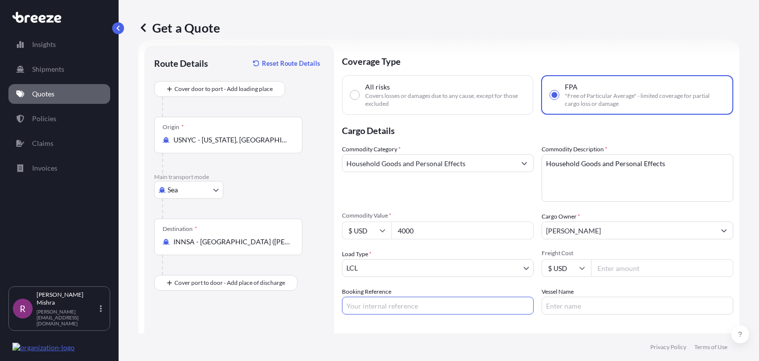
click at [365, 308] on input "Booking Reference" at bounding box center [438, 306] width 192 height 18
paste input "GIS008276-09"
type input "GIS008276-09"
click at [278, 318] on div "Route Details Reset Route Details Cover door to port - Add loading place Place …" at bounding box center [239, 222] width 170 height 334
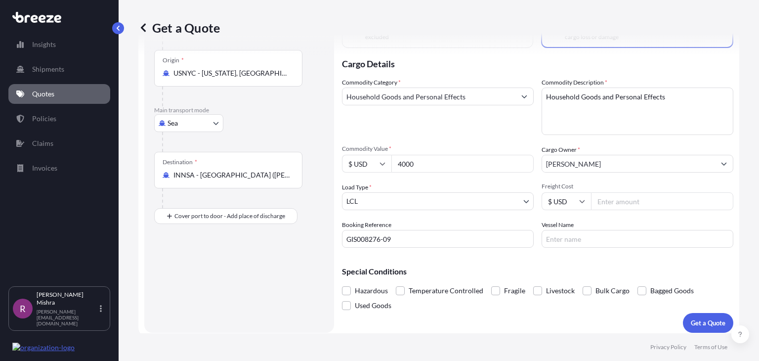
scroll to position [87, 0]
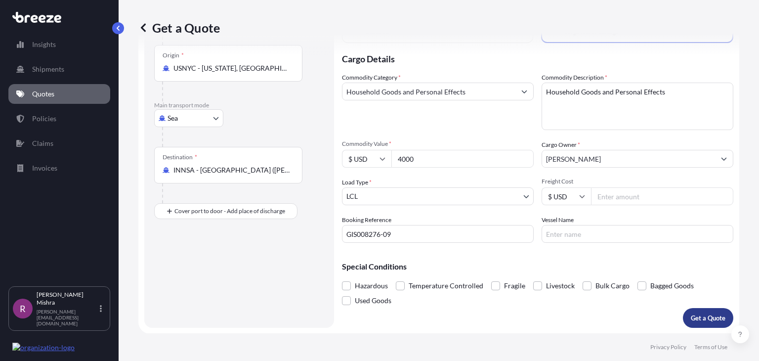
click at [712, 315] on p "Get a Quote" at bounding box center [708, 318] width 35 height 10
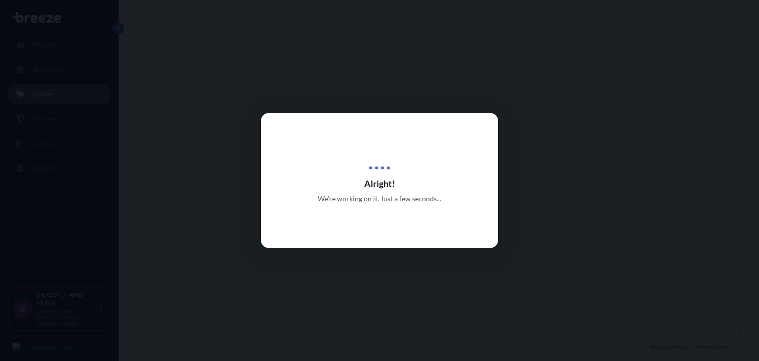
select select "Sea"
select select "1"
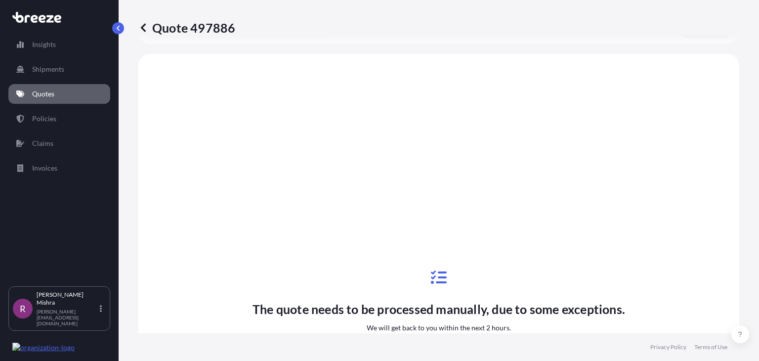
scroll to position [381, 0]
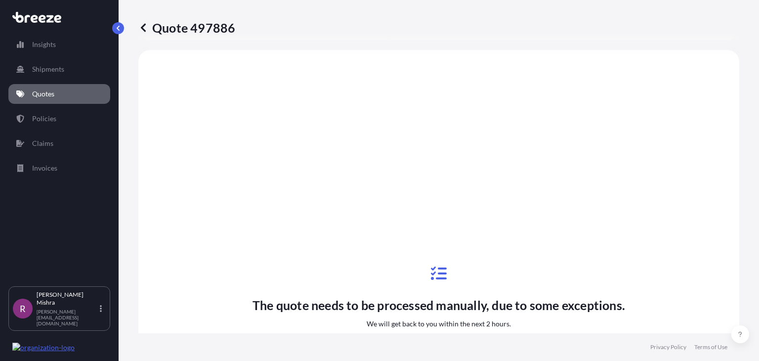
click at [59, 93] on link "Quotes" at bounding box center [59, 94] width 102 height 20
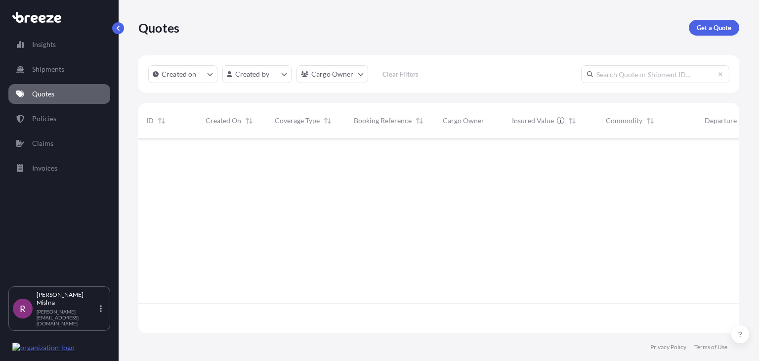
scroll to position [192, 593]
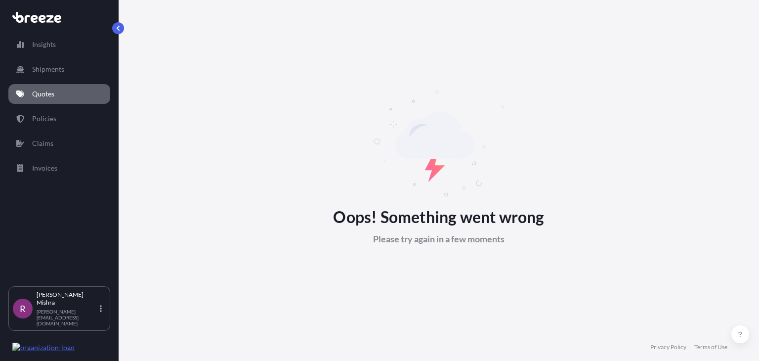
click at [79, 93] on link "Quotes" at bounding box center [59, 94] width 102 height 20
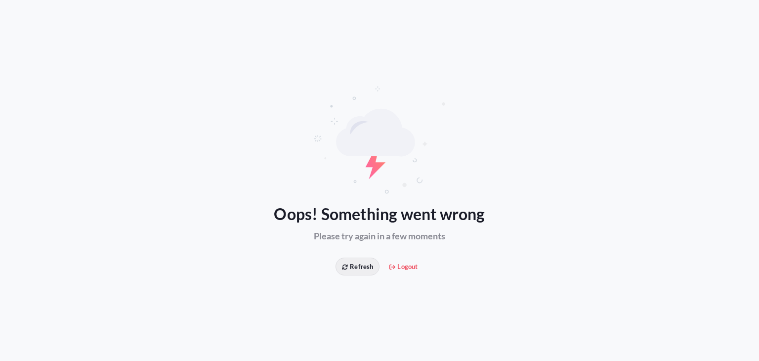
click at [347, 267] on icon at bounding box center [345, 267] width 6 height 6
click at [410, 261] on span "Logout" at bounding box center [403, 266] width 28 height 10
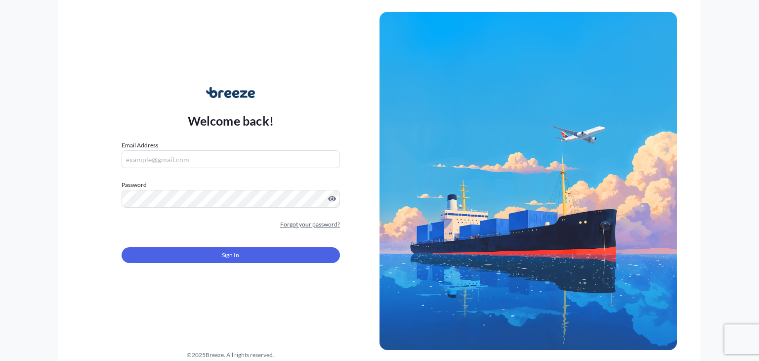
type input "[PERSON_NAME][EMAIL_ADDRESS][DOMAIN_NAME]"
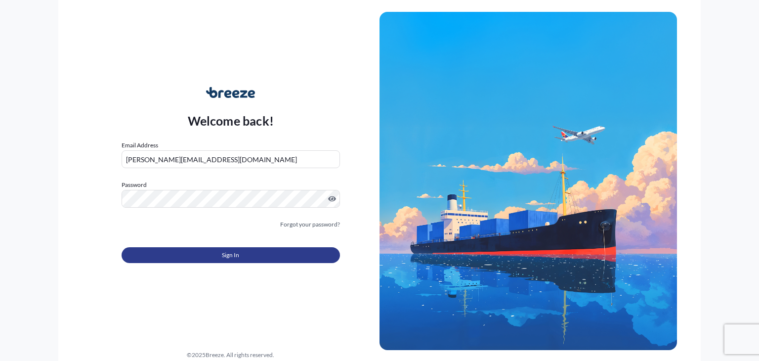
click at [237, 253] on span "Sign In" at bounding box center [230, 255] width 17 height 10
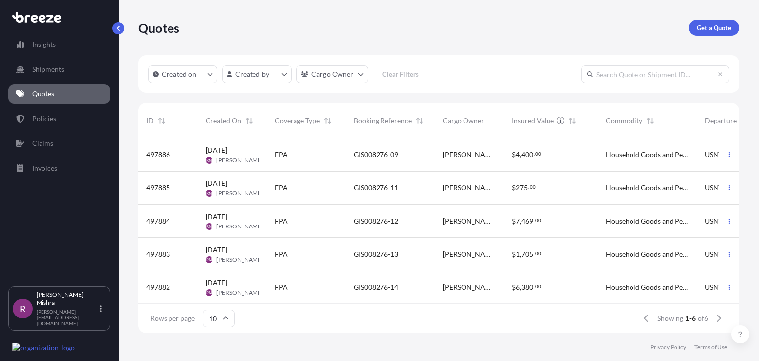
click at [84, 93] on link "Quotes" at bounding box center [59, 94] width 102 height 20
click at [706, 32] on p "Get a Quote" at bounding box center [714, 28] width 35 height 10
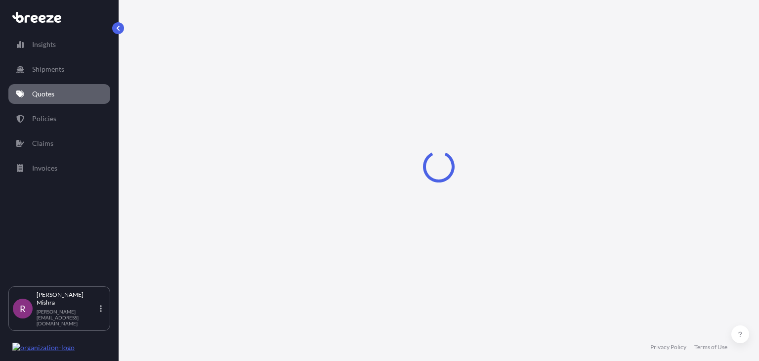
select select "Sea"
select select "1"
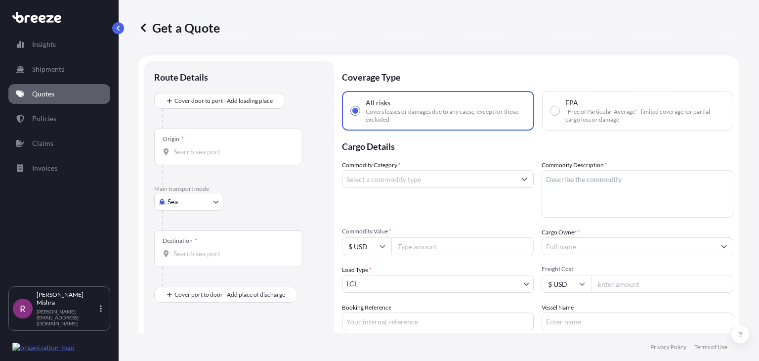
scroll to position [16, 0]
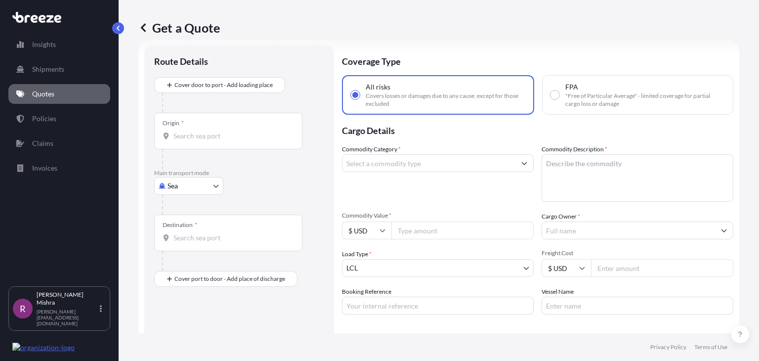
click at [552, 89] on label "FPA "Free of Particular Average" - limited coverage for partial cargo loss or d…" at bounding box center [638, 95] width 174 height 26
click at [552, 90] on input "FPA "Free of Particular Average" - limited coverage for partial cargo loss or d…" at bounding box center [555, 94] width 9 height 9
radio input "true"
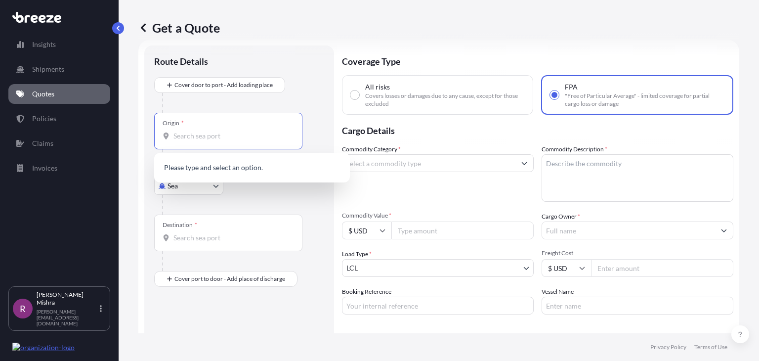
click at [216, 139] on input "Origin *" at bounding box center [231, 136] width 117 height 10
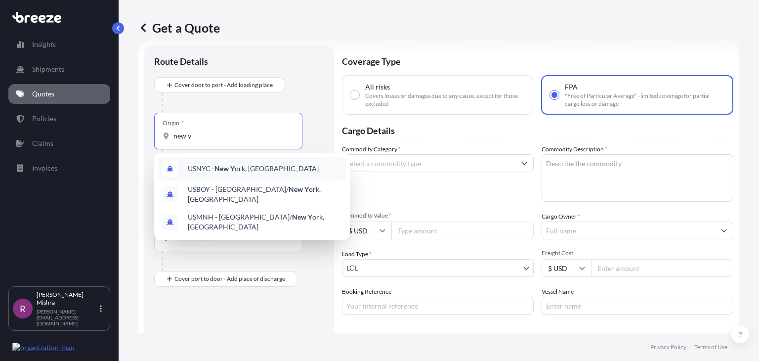
click at [238, 161] on div "USNYC - New Y ork, [GEOGRAPHIC_DATA]" at bounding box center [252, 169] width 188 height 24
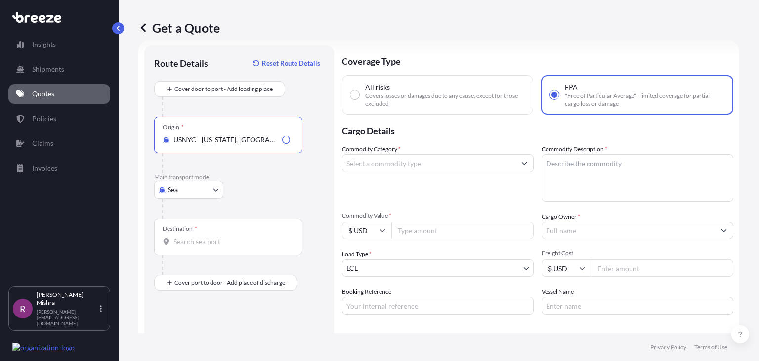
type input "USNYC - [US_STATE], [GEOGRAPHIC_DATA]"
click at [217, 236] on div "Destination *" at bounding box center [228, 236] width 148 height 37
click at [217, 237] on input "Destination *" at bounding box center [231, 242] width 117 height 10
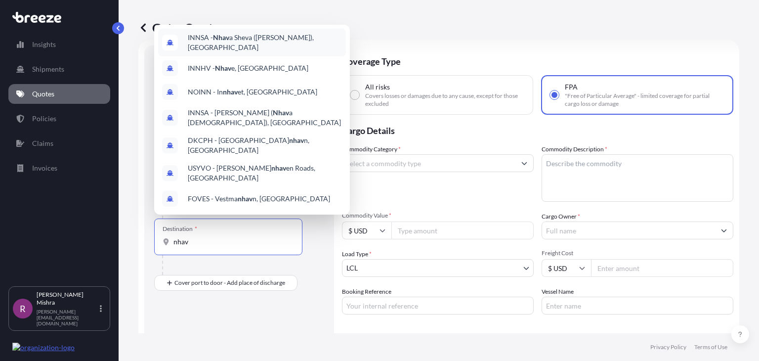
click at [265, 52] on span "INNSA - Nhav a Sheva ([PERSON_NAME]), [GEOGRAPHIC_DATA]" at bounding box center [265, 43] width 154 height 20
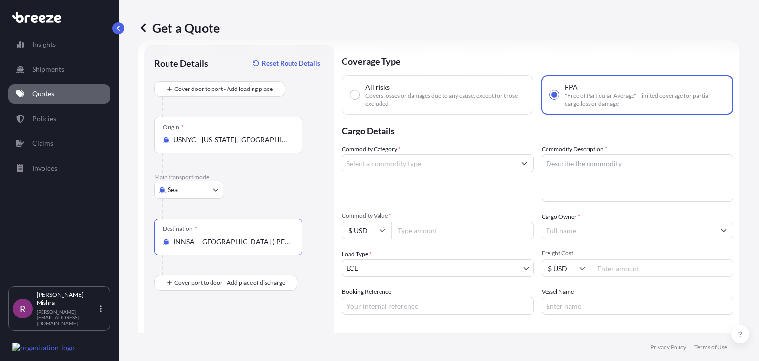
type input "INNSA - [GEOGRAPHIC_DATA] ([PERSON_NAME]), [GEOGRAPHIC_DATA]"
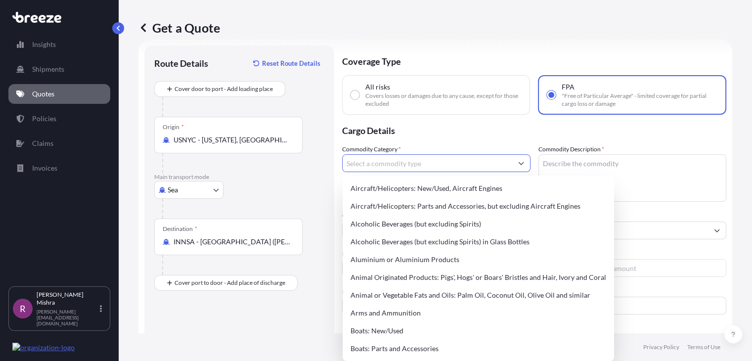
click at [376, 160] on input "Commodity Category *" at bounding box center [428, 163] width 170 height 18
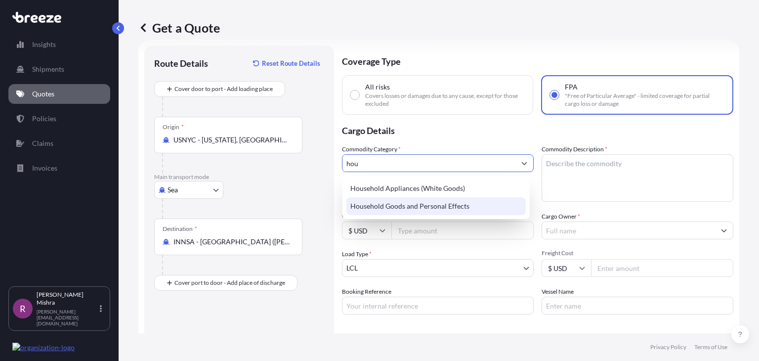
click at [406, 205] on div "Household Goods and Personal Effects" at bounding box center [435, 206] width 179 height 18
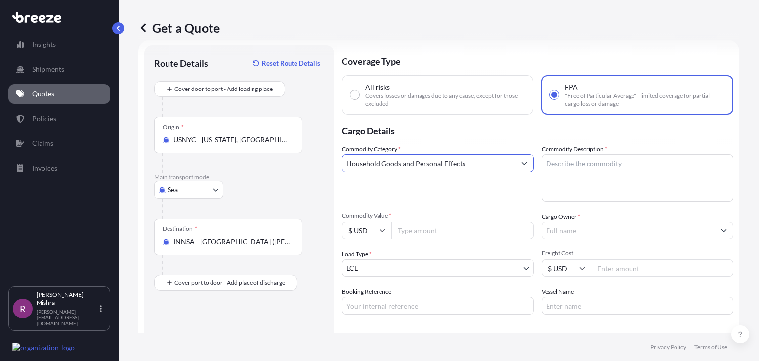
click at [394, 161] on input "Household Goods and Personal Effects" at bounding box center [429, 163] width 173 height 18
type input "Household Goods and Personal Effects"
click at [571, 166] on textarea "Commodity Description *" at bounding box center [638, 177] width 192 height 47
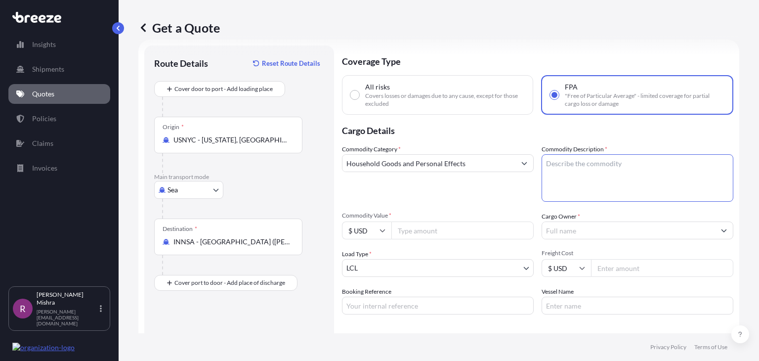
paste textarea "Household Goods and Personal Effects"
type textarea "Household Goods and Personal Effects"
click at [424, 227] on input "Commodity Value *" at bounding box center [462, 230] width 142 height 18
type input "326"
click at [356, 303] on input "Booking Reference" at bounding box center [438, 306] width 192 height 18
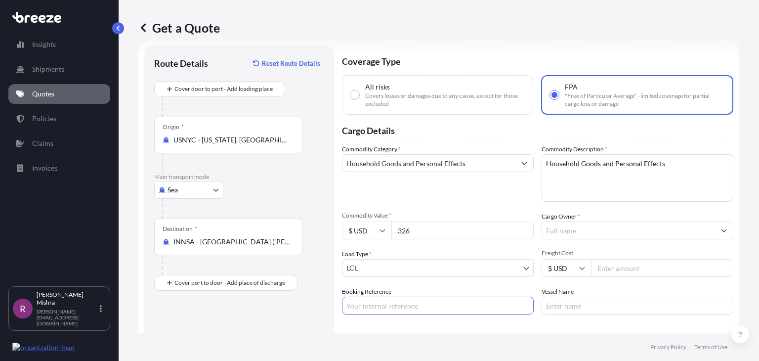
paste input "GIS008276-03"
type input "GIS008276-03"
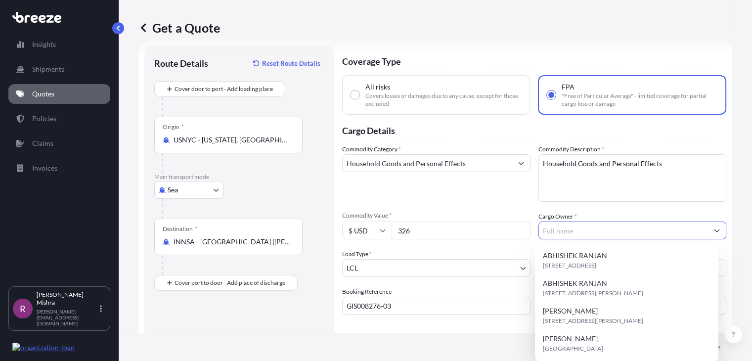
click at [552, 230] on input "Cargo Owner *" at bounding box center [624, 230] width 170 height 18
paste input "BALAKUMARAN RAMASWAMY KANNAN"
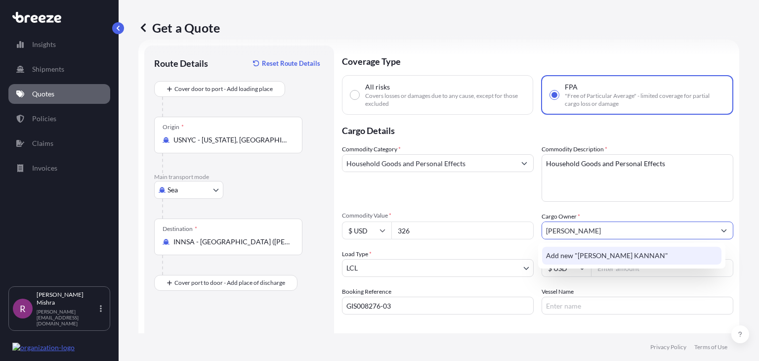
click at [654, 256] on span "Add new "BALAKUMARAN RAMASWAMY KANNAN"" at bounding box center [607, 256] width 122 height 10
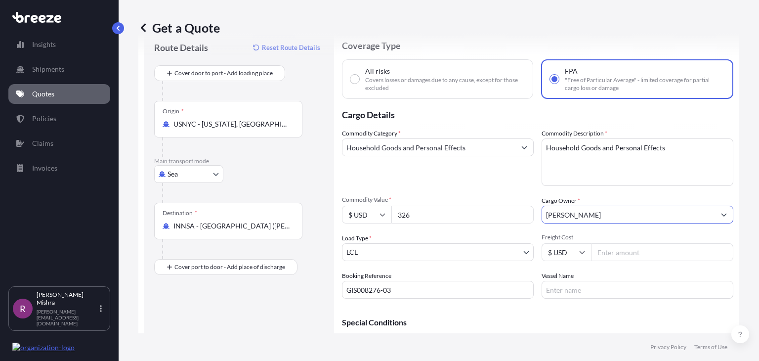
scroll to position [87, 0]
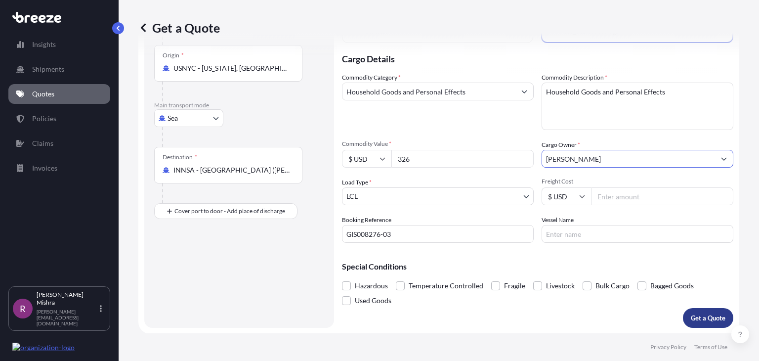
type input "BALAKUMARAN RAMASWAMY KANNAN"
click at [697, 314] on p "Get a Quote" at bounding box center [708, 318] width 35 height 10
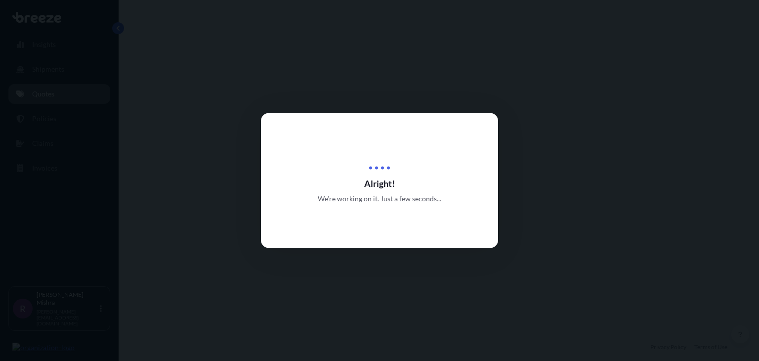
select select "Sea"
select select "1"
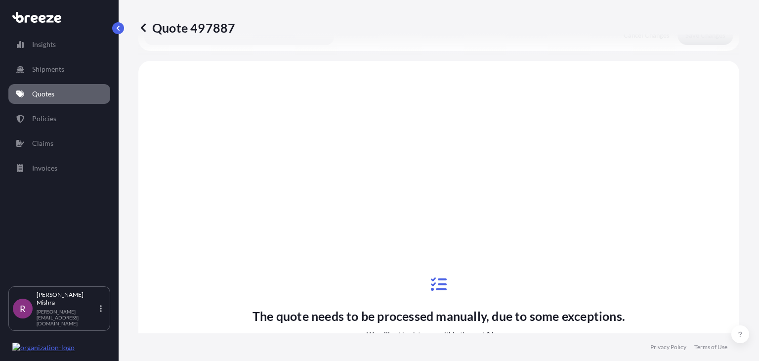
scroll to position [381, 0]
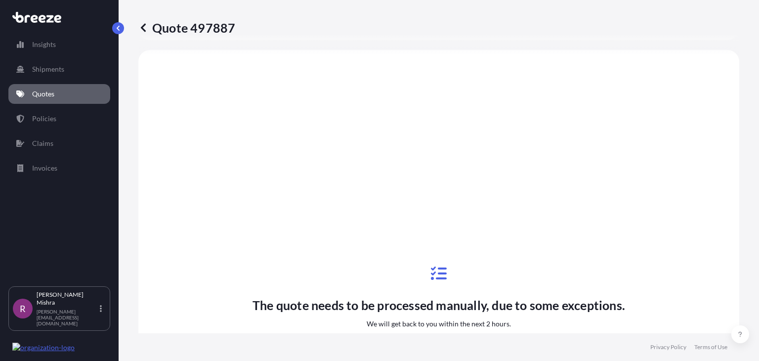
click at [48, 93] on p "Quotes" at bounding box center [43, 94] width 22 height 10
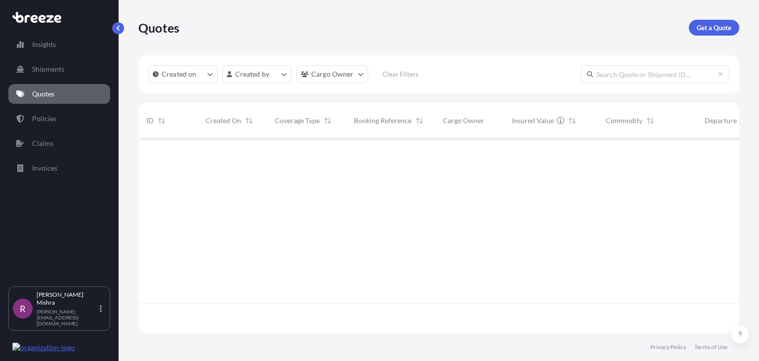
scroll to position [192, 593]
click at [686, 26] on div "Quotes Get a Quote" at bounding box center [438, 28] width 601 height 16
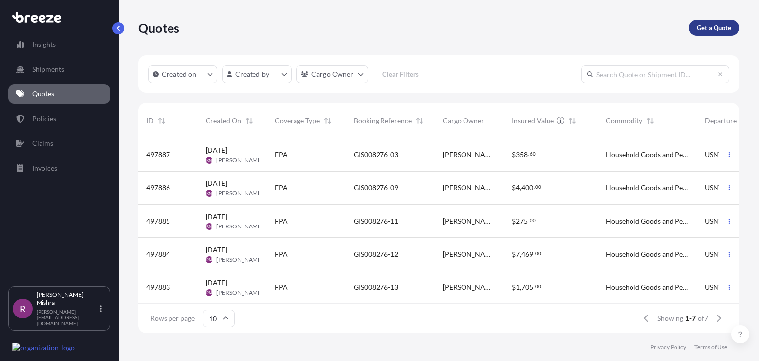
click at [697, 24] on p "Get a Quote" at bounding box center [714, 28] width 35 height 10
select select "Sea"
select select "1"
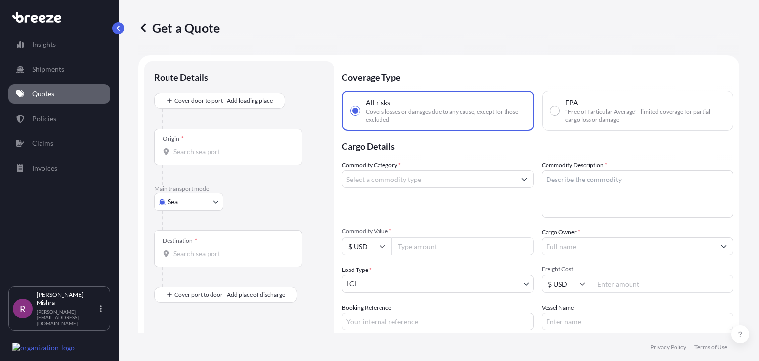
scroll to position [16, 0]
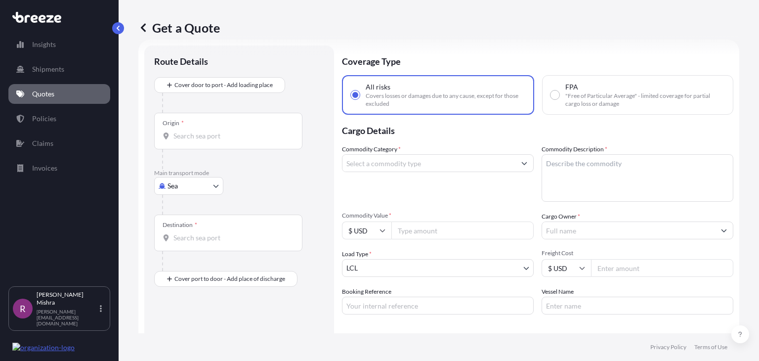
click at [551, 92] on input "FPA "Free of Particular Average" - limited coverage for partial cargo loss or d…" at bounding box center [555, 94] width 9 height 9
radio input "true"
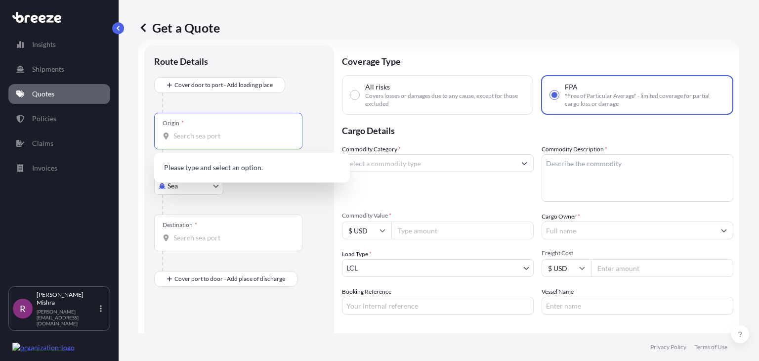
click at [226, 133] on input "Origin *" at bounding box center [231, 136] width 117 height 10
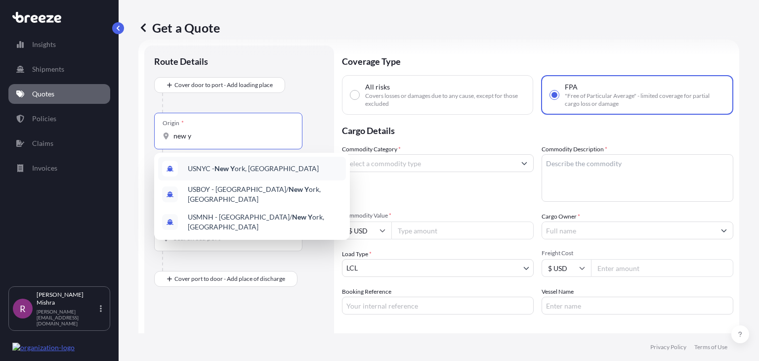
click at [251, 161] on div "USNYC - New Y ork, [GEOGRAPHIC_DATA]" at bounding box center [252, 169] width 188 height 24
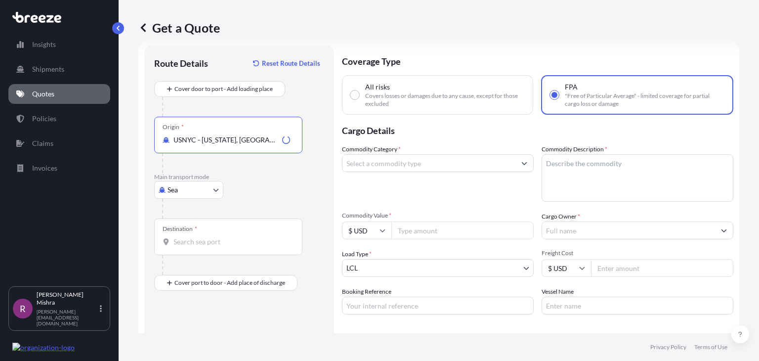
type input "USNYC - [US_STATE], [GEOGRAPHIC_DATA]"
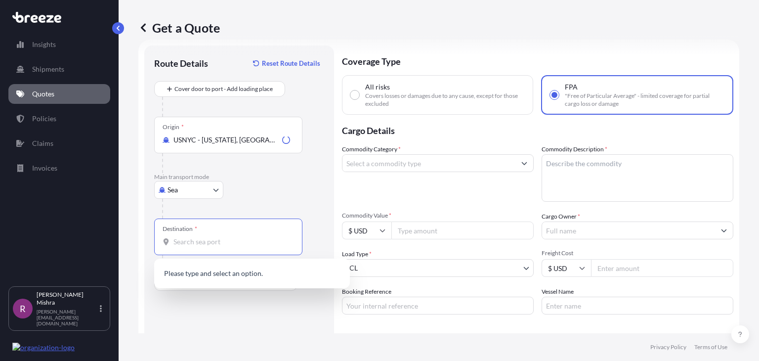
click at [223, 239] on input "Destination *" at bounding box center [231, 242] width 117 height 10
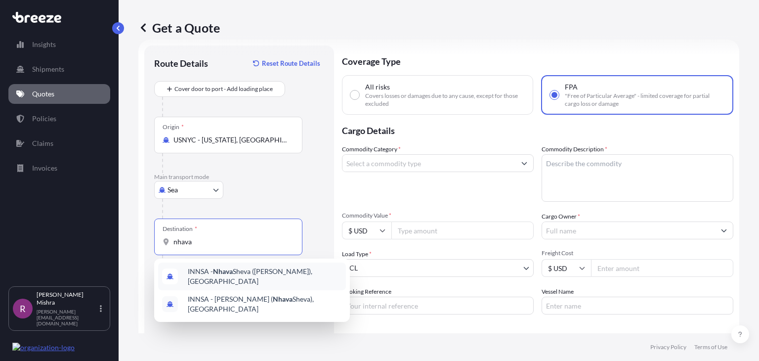
click at [267, 273] on span "INNSA - [GEOGRAPHIC_DATA] ([PERSON_NAME]), [GEOGRAPHIC_DATA]" at bounding box center [265, 276] width 154 height 20
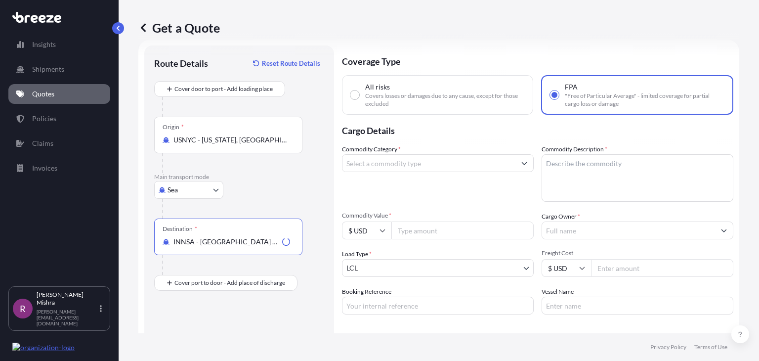
type input "INNSA - [GEOGRAPHIC_DATA] ([PERSON_NAME]), [GEOGRAPHIC_DATA]"
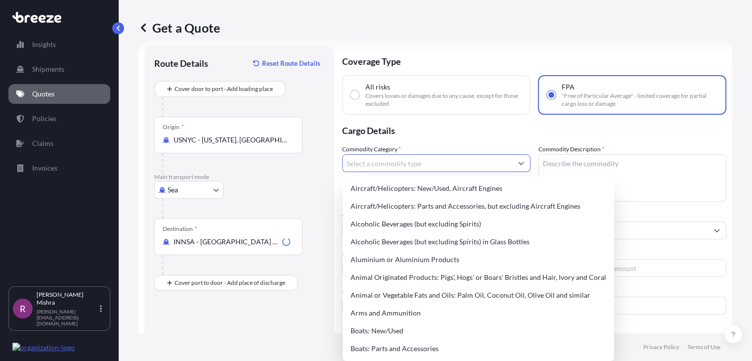
click at [419, 159] on input "Commodity Category *" at bounding box center [428, 163] width 170 height 18
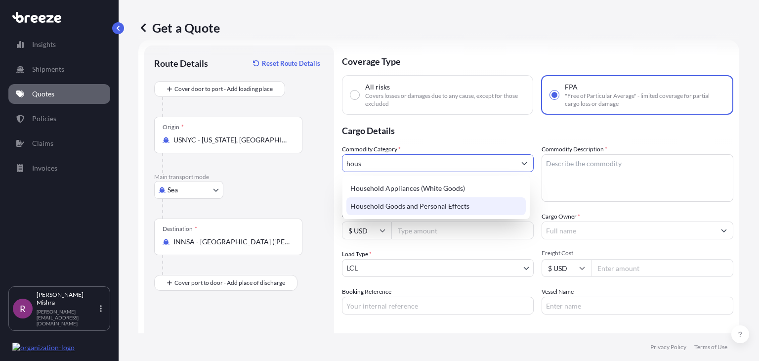
click at [435, 202] on div "Household Goods and Personal Effects" at bounding box center [435, 206] width 179 height 18
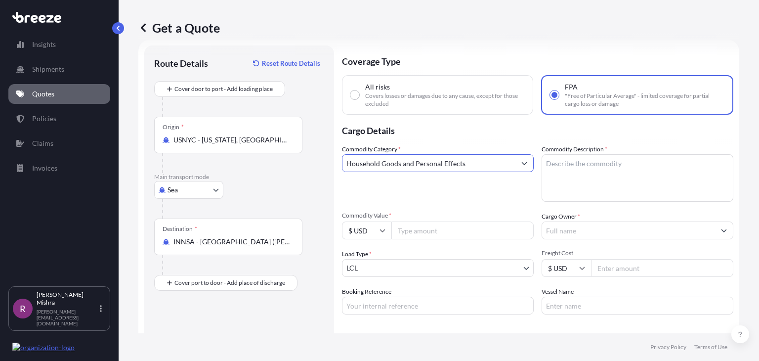
click at [413, 167] on input "Household Goods and Personal Effects" at bounding box center [429, 163] width 173 height 18
type input "Household Goods and Personal Effects"
click at [583, 159] on textarea "Commodity Description *" at bounding box center [638, 177] width 192 height 47
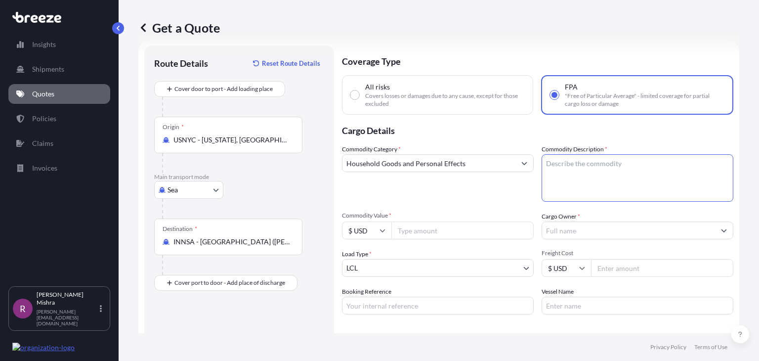
paste textarea "Household Goods and Personal Effects"
type textarea "Household Goods and Personal Effects"
click at [431, 233] on input "Commodity Value *" at bounding box center [462, 230] width 142 height 18
type input "400"
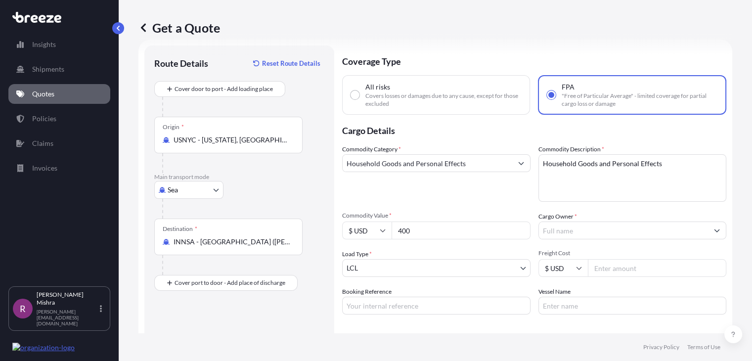
click at [576, 230] on input "Cargo Owner *" at bounding box center [624, 230] width 170 height 18
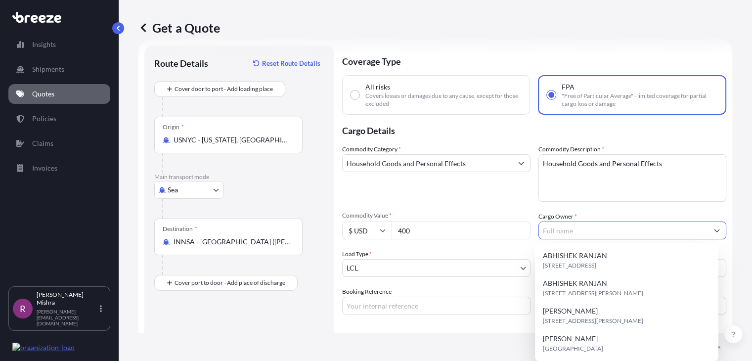
paste input "VIMAL PARIKH"
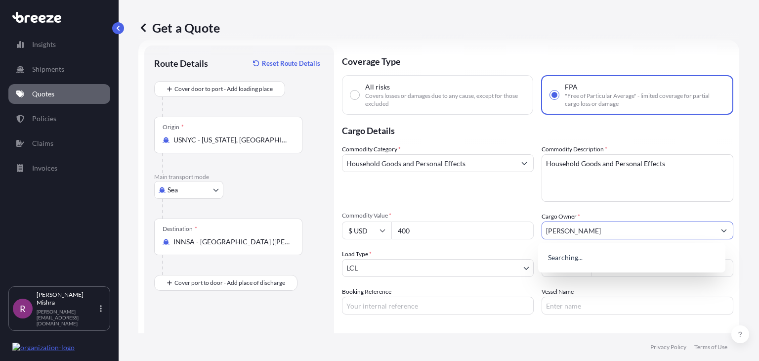
type input "VIMAL PARIKH"
click at [391, 302] on input "Booking Reference" at bounding box center [438, 306] width 192 height 18
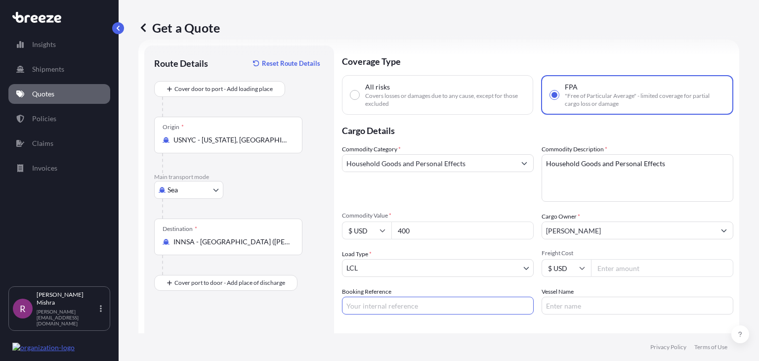
paste input "GIS008276-02"
type input "GIS008276-02"
click at [263, 320] on div "Route Details Reset Route Details Cover door to port - Add loading place Place …" at bounding box center [239, 222] width 170 height 334
click at [345, 333] on footer "Privacy Policy Terms of Use" at bounding box center [439, 347] width 641 height 28
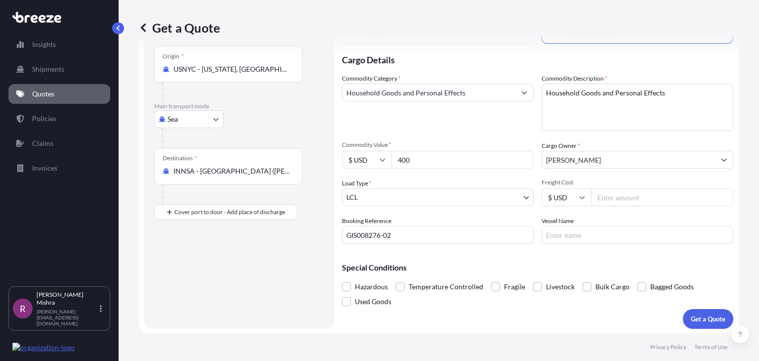
scroll to position [87, 0]
click at [709, 319] on p "Get a Quote" at bounding box center [708, 318] width 35 height 10
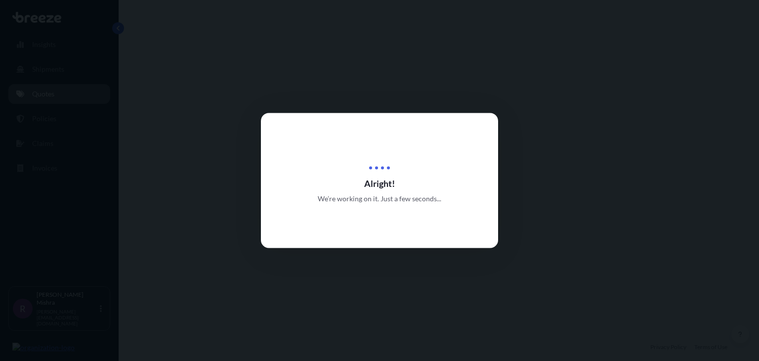
select select "Sea"
select select "1"
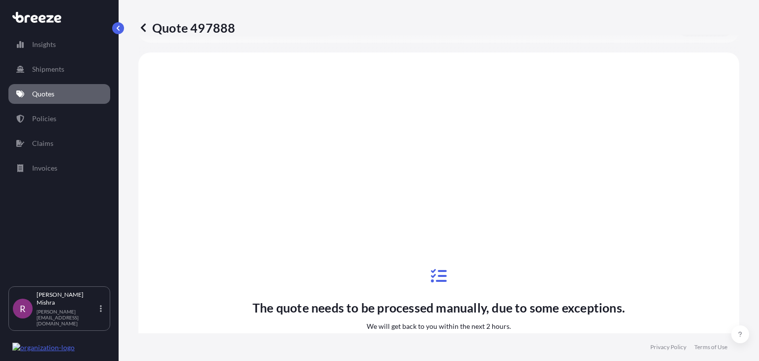
scroll to position [381, 0]
